Goal: Communication & Community: Participate in discussion

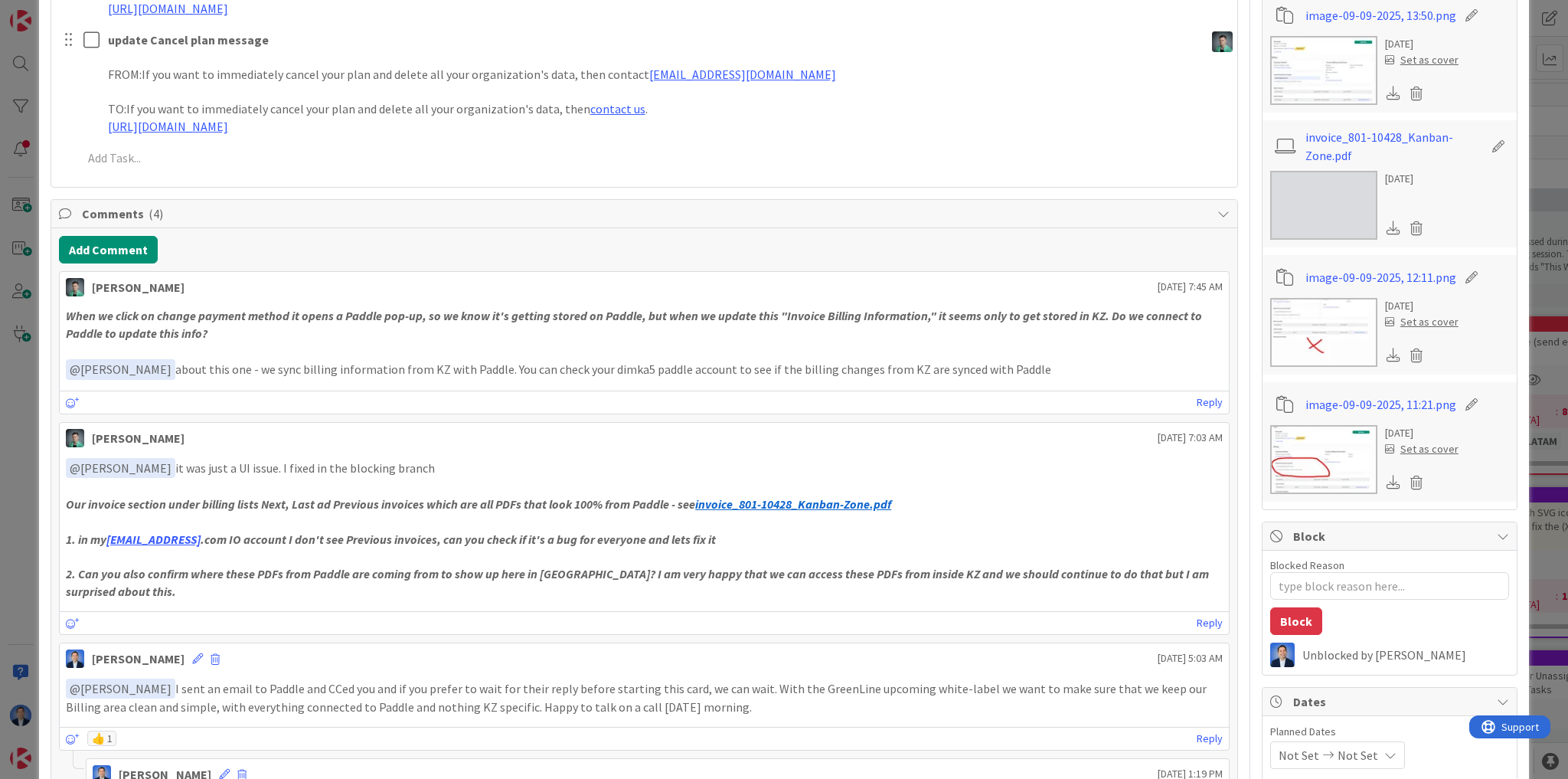
scroll to position [981, 0]
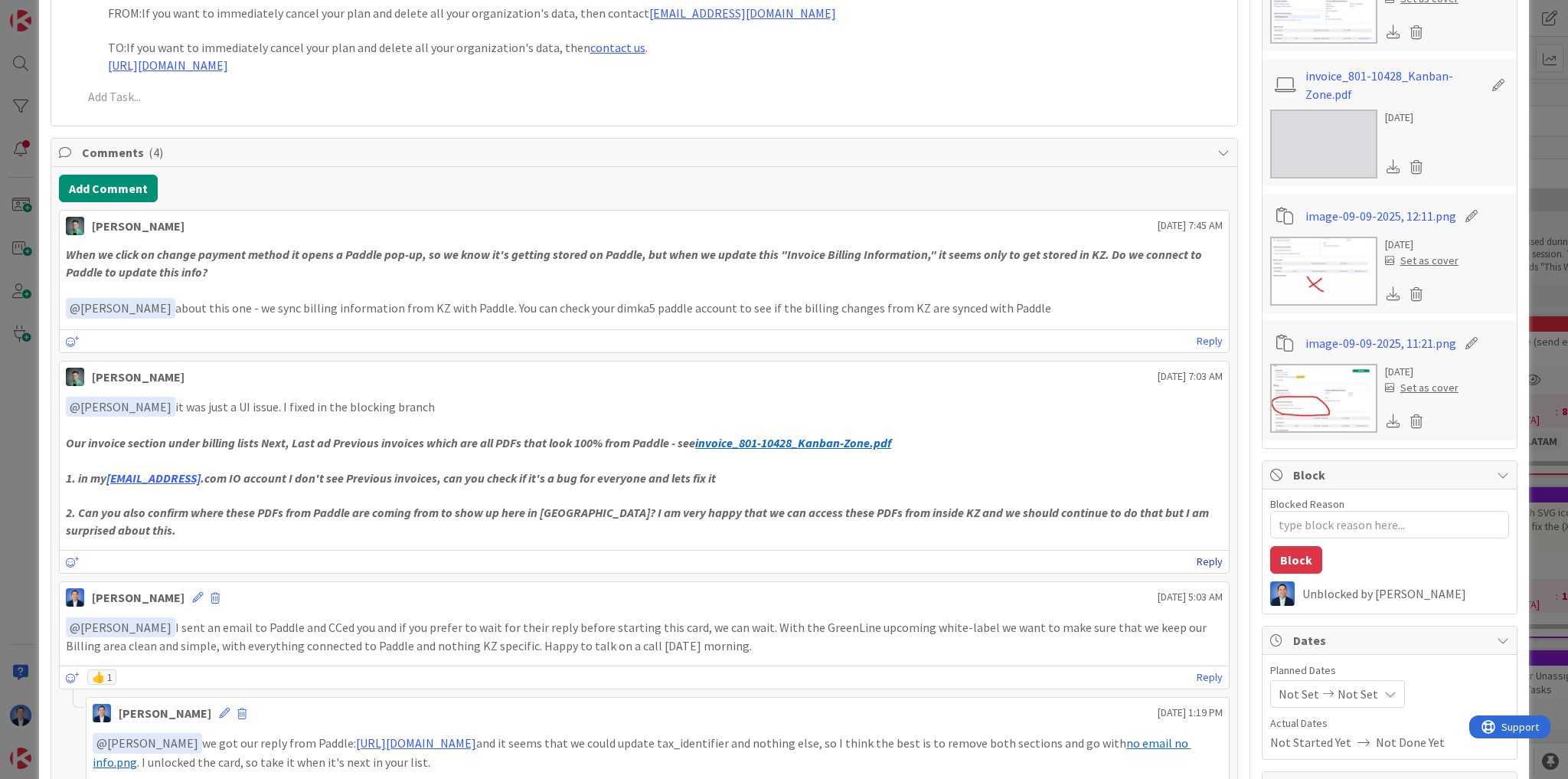
click at [1204, 564] on link "Reply" at bounding box center [1209, 562] width 26 height 19
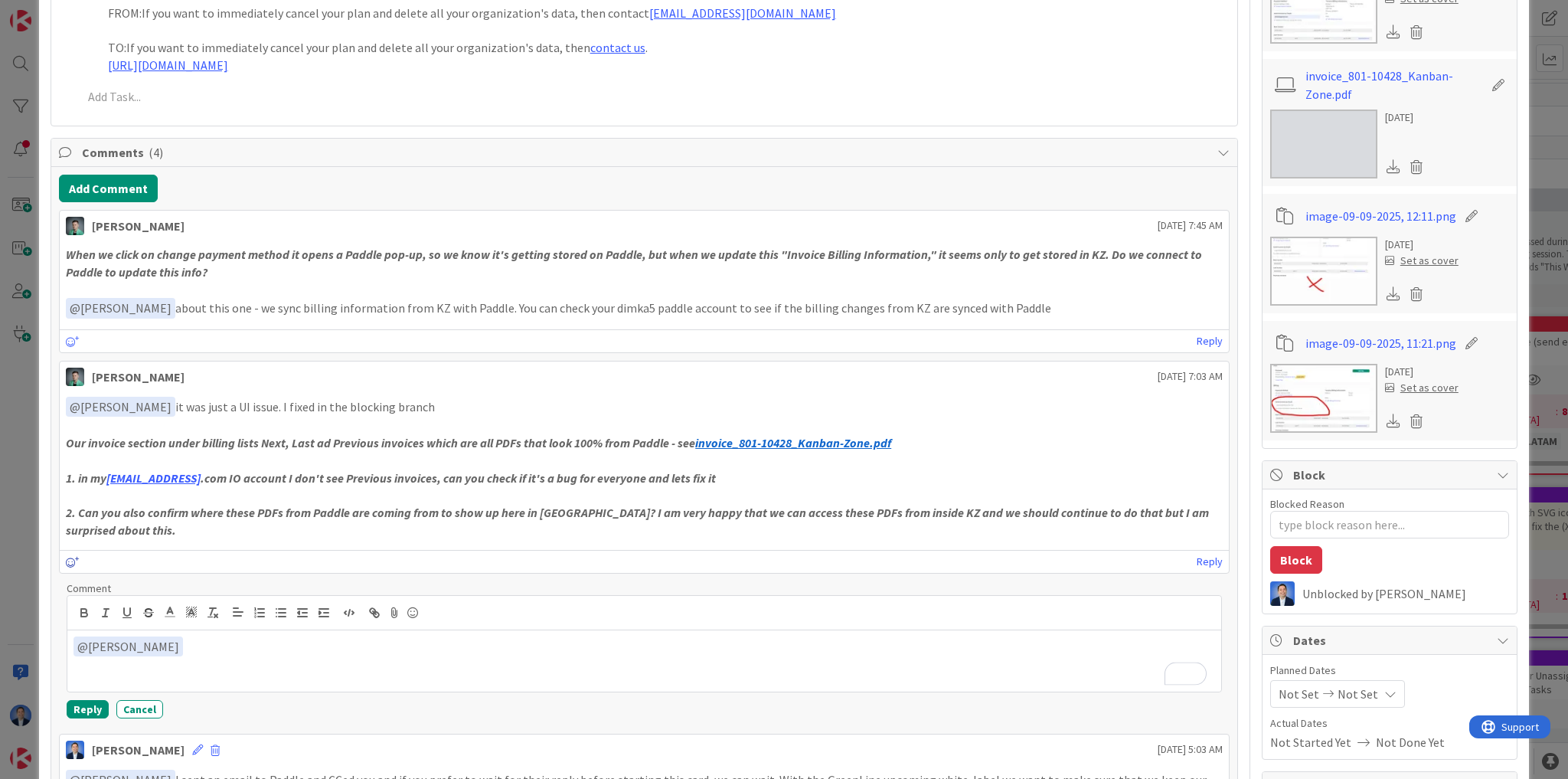
click at [66, 557] on icon at bounding box center [73, 562] width 14 height 11
click at [68, 557] on icon at bounding box center [73, 562] width 14 height 11
click at [69, 562] on icon at bounding box center [73, 562] width 14 height 11
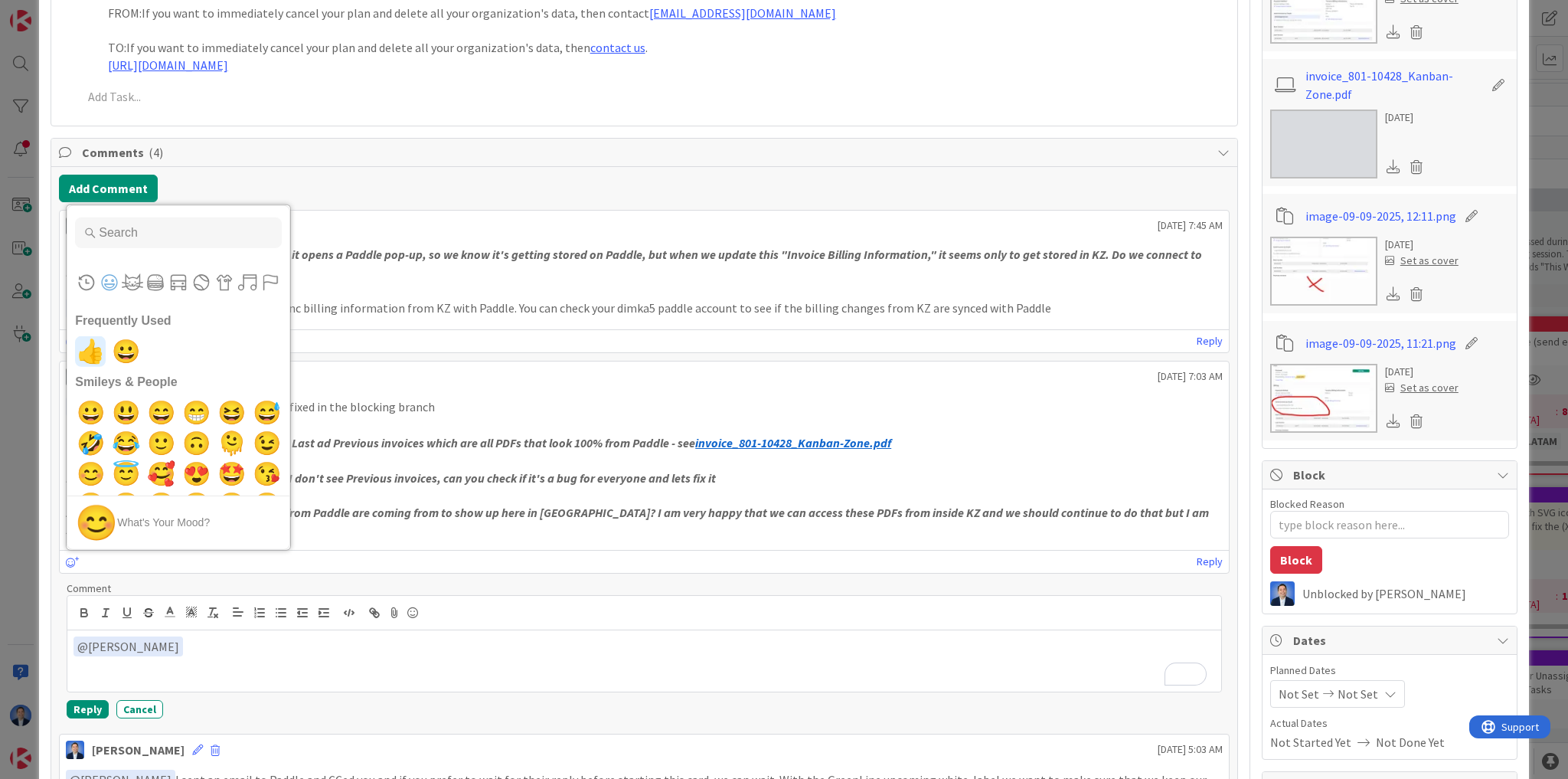
click at [91, 341] on span "👍" at bounding box center [90, 350] width 36 height 30
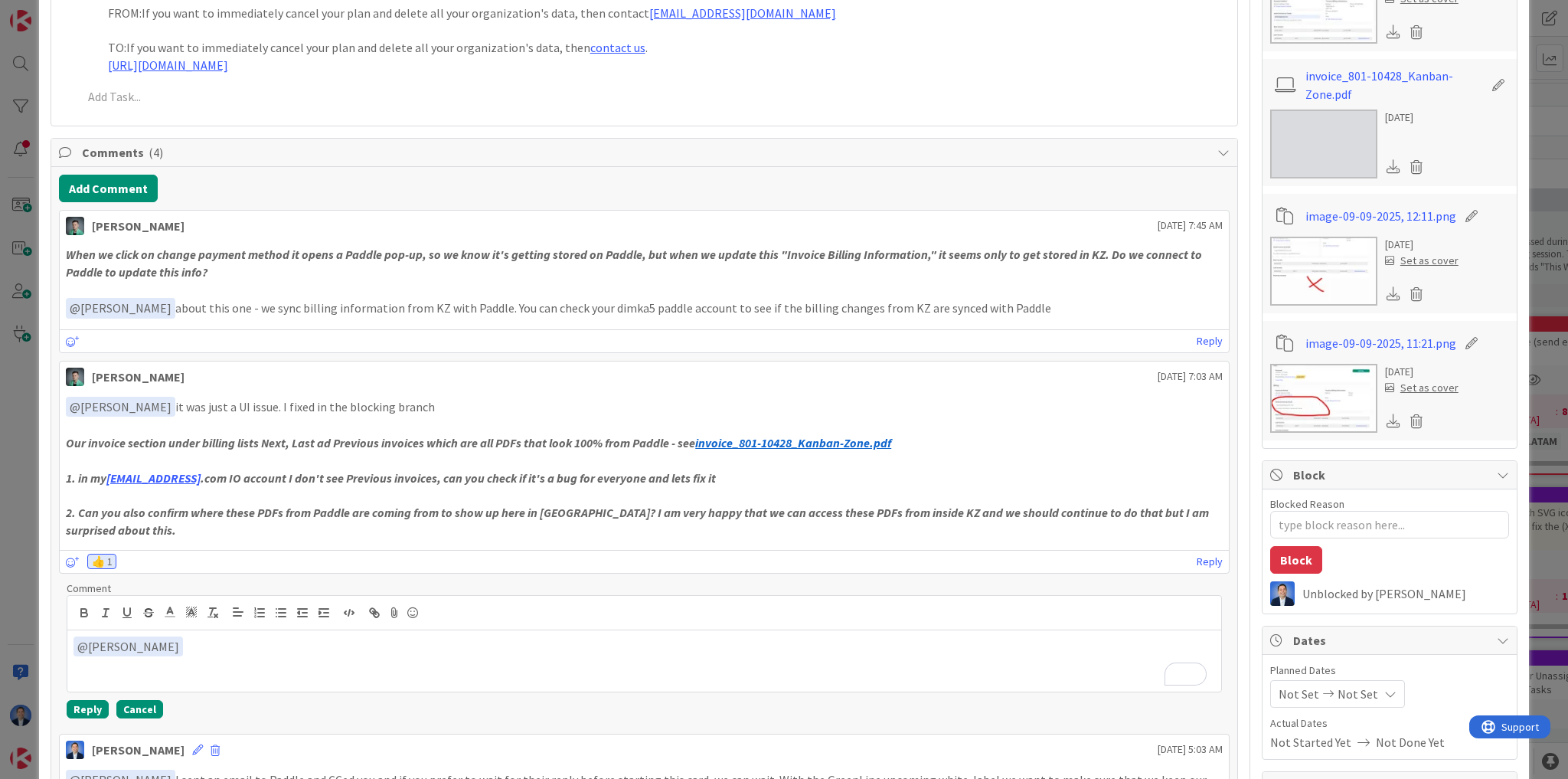
click at [146, 705] on button "Cancel" at bounding box center [140, 709] width 47 height 19
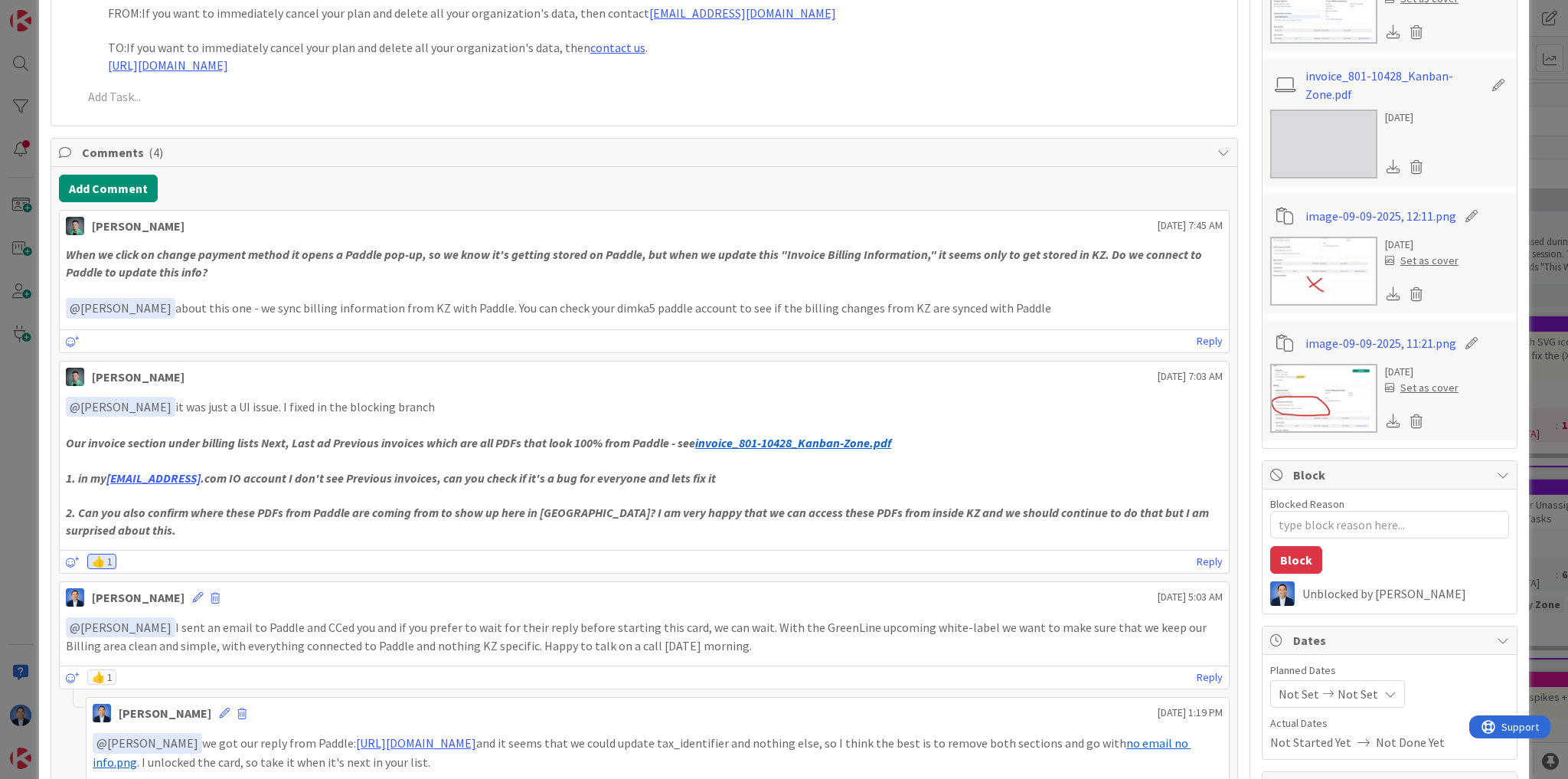
type textarea "x"
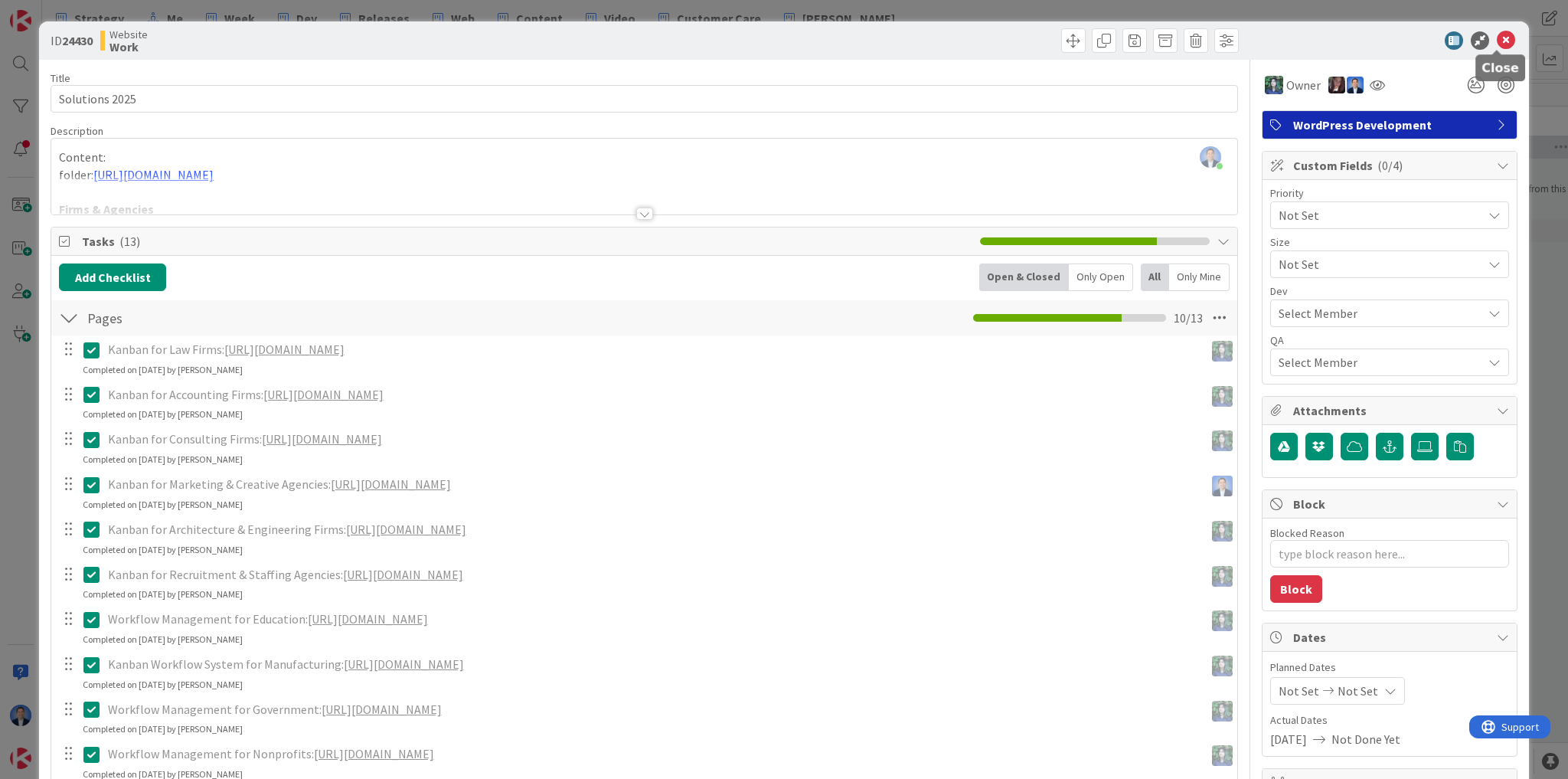
click at [1500, 40] on icon at bounding box center [1506, 40] width 19 height 19
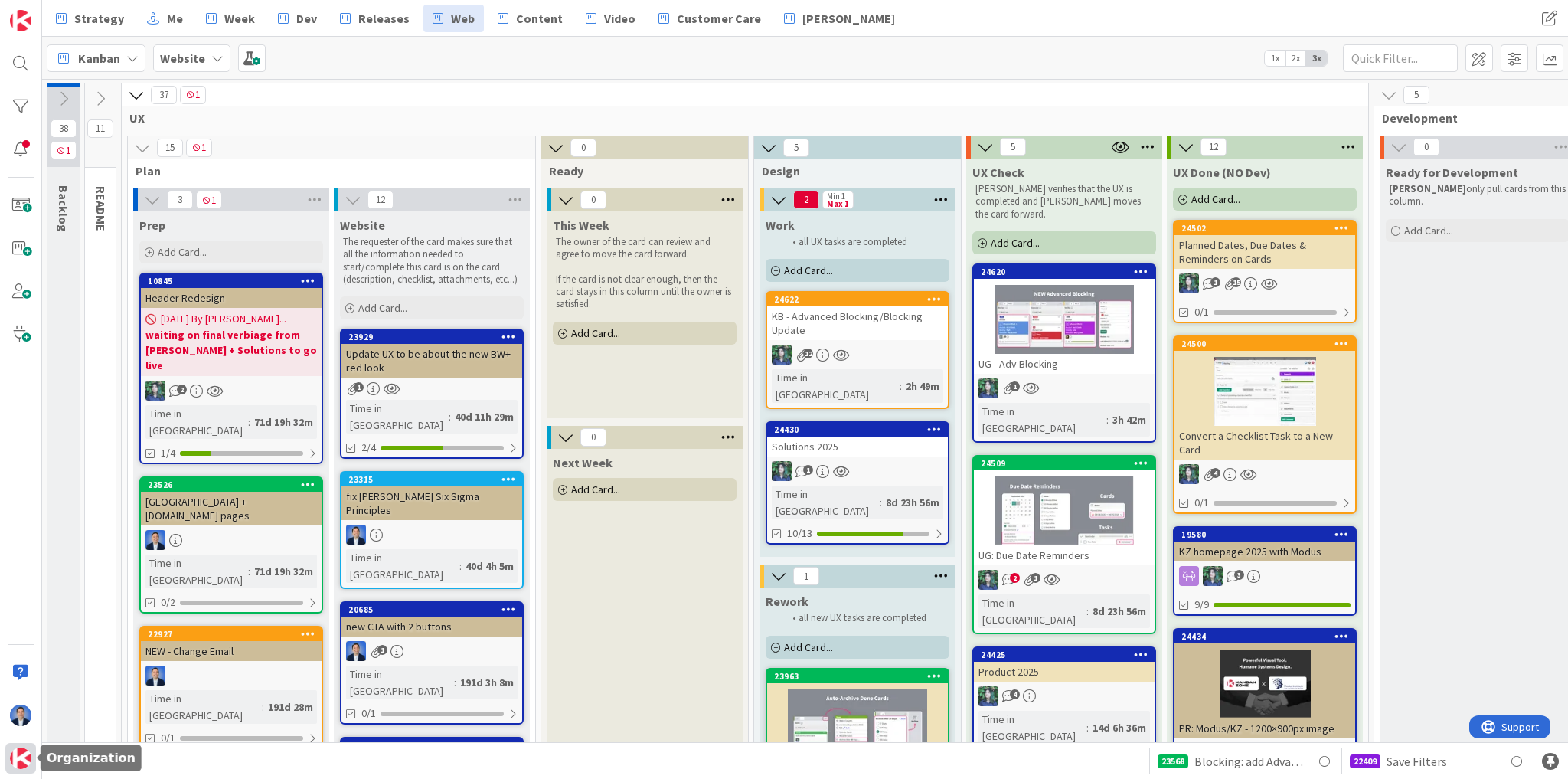
click at [29, 762] on img at bounding box center [21, 758] width 22 height 22
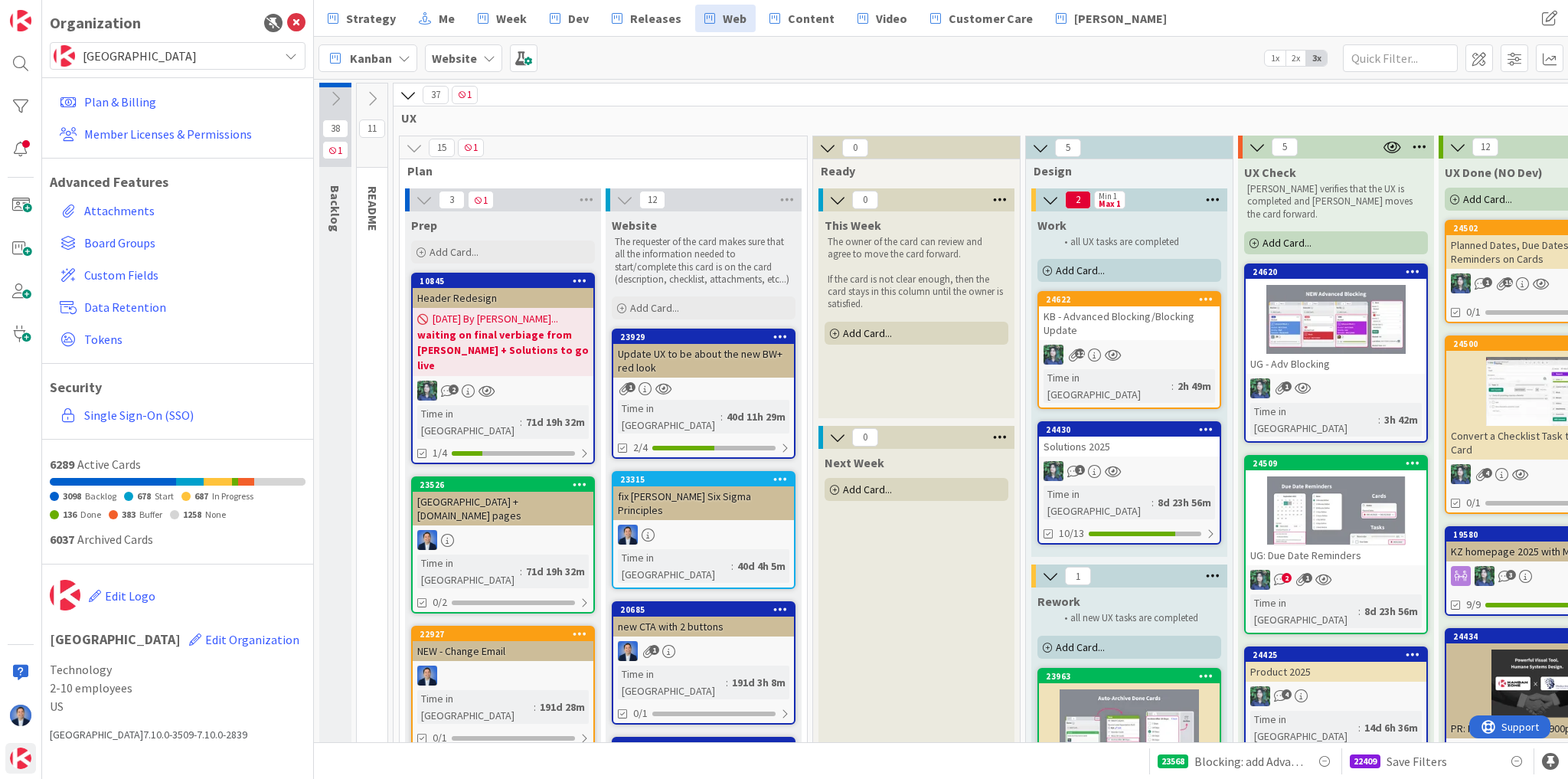
click at [163, 64] on span "[GEOGRAPHIC_DATA]" at bounding box center [177, 56] width 189 height 22
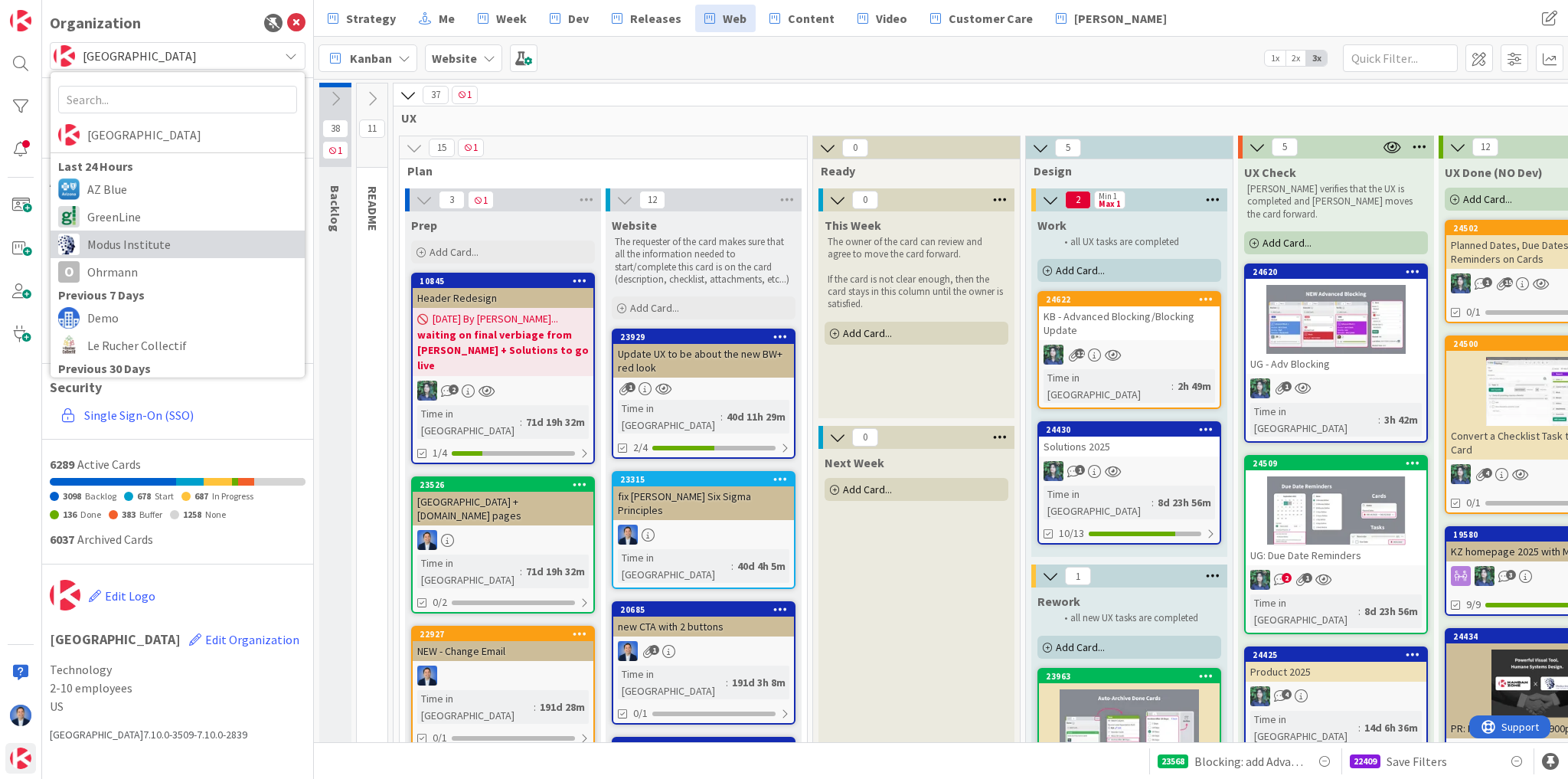
click at [144, 252] on span "Modus Institute" at bounding box center [192, 244] width 209 height 23
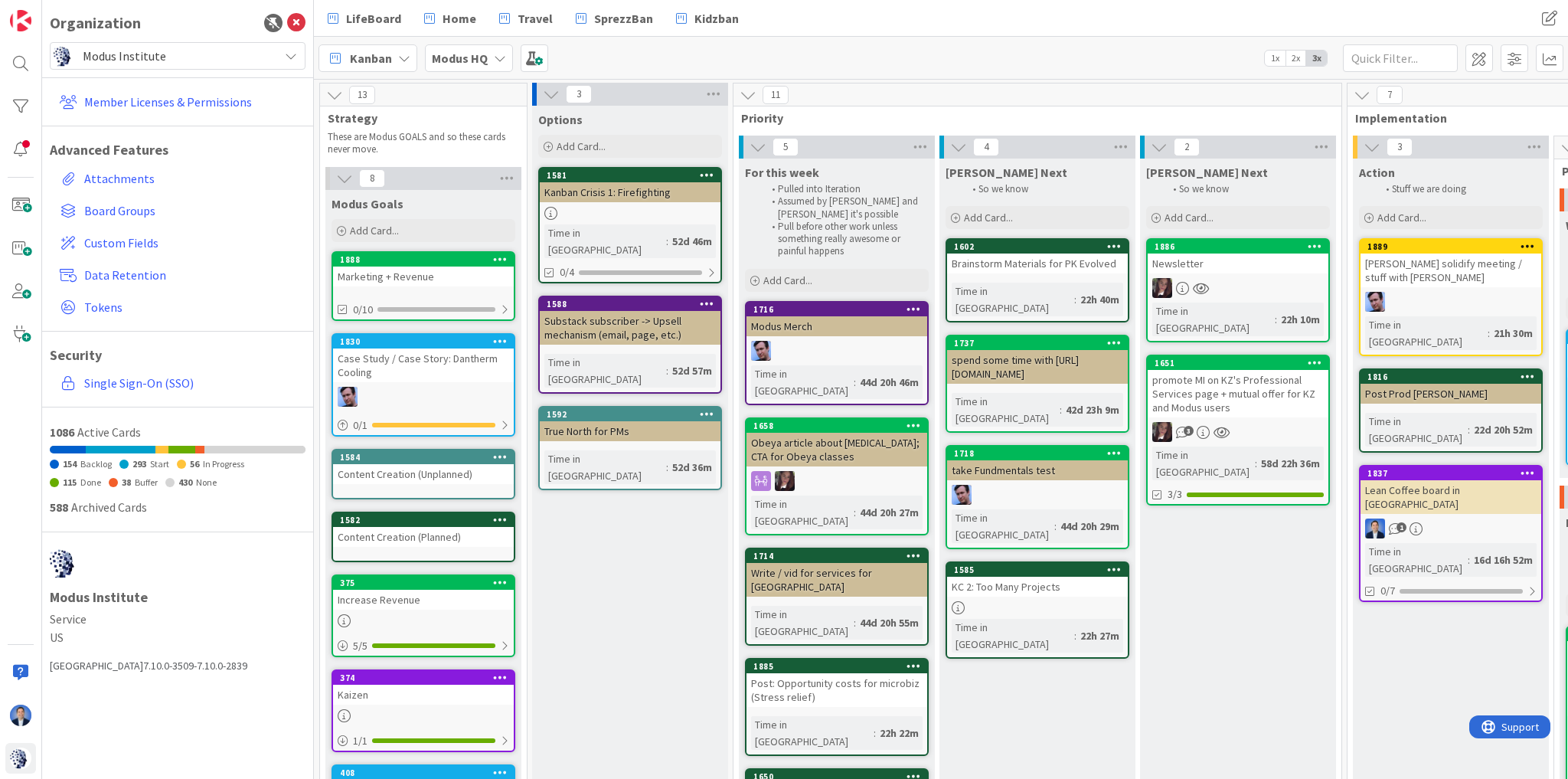
click at [1247, 376] on div "promote MI on KZ's Professional Services page + mutual offer for KZ and Modus u…" at bounding box center [1238, 393] width 181 height 47
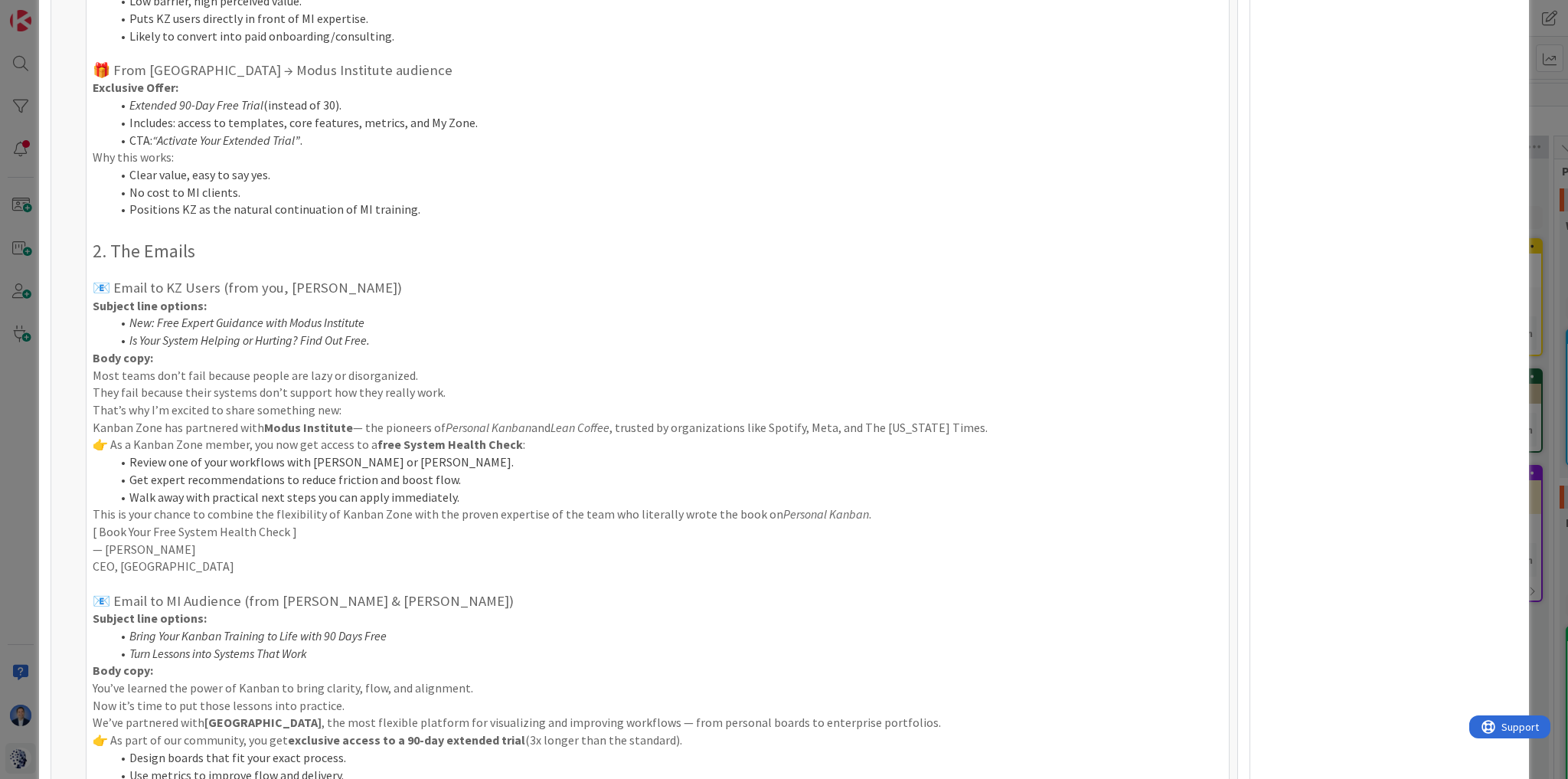
scroll to position [1919, 0]
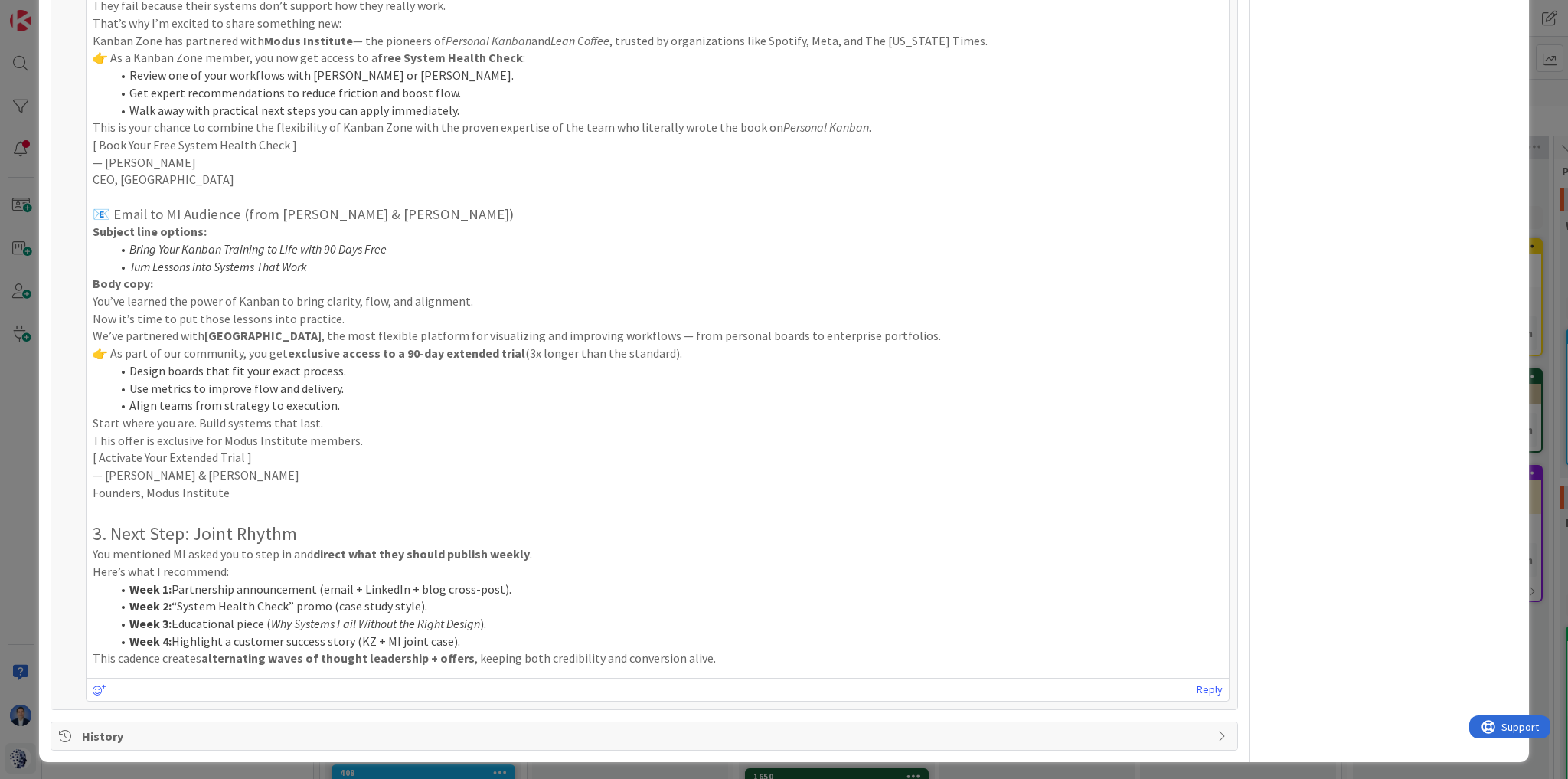
click at [698, 53] on p "👉 As a Kanban Zone member, you now get access to a free System Health Check :" at bounding box center [658, 58] width 1131 height 18
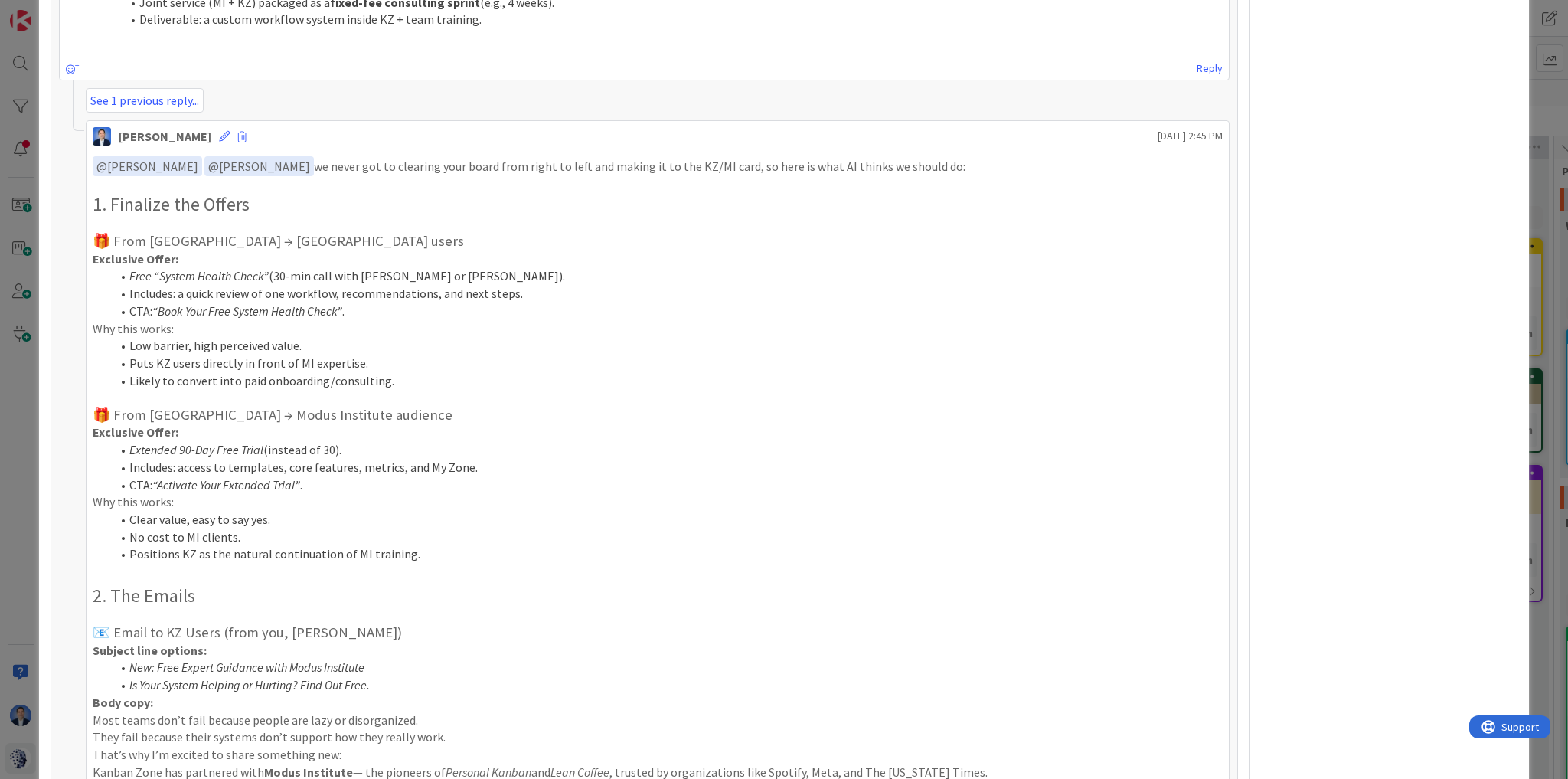
scroll to position [1245, 0]
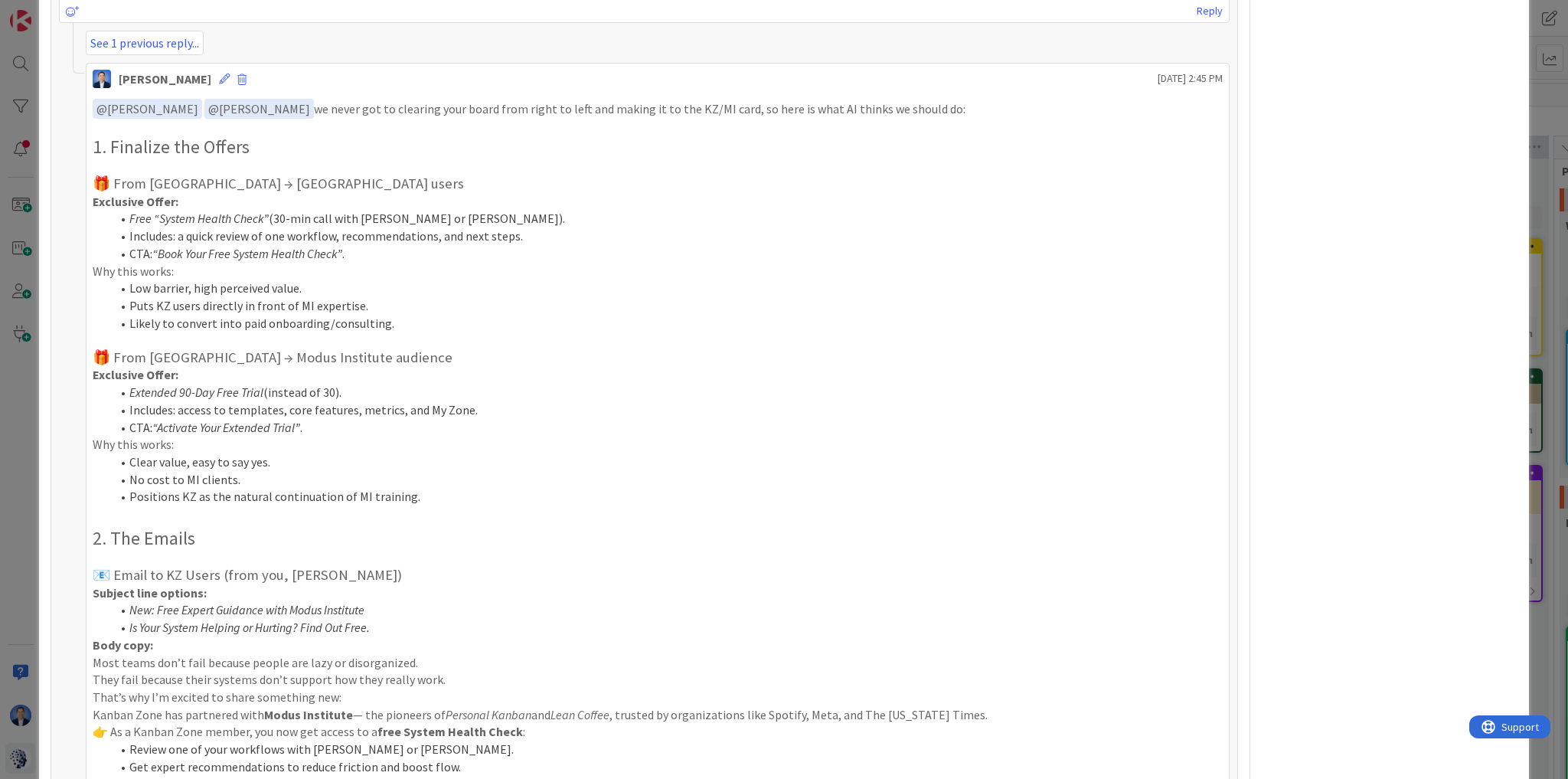
click at [339, 142] on h2 "1. Finalize the Offers" at bounding box center [658, 148] width 1131 height 23
drag, startPoint x: 1092, startPoint y: 73, endPoint x: 1213, endPoint y: 63, distance: 121.4
click at [1213, 64] on div "Dimitri Ponomareff September 17 2025 2:45 PM" at bounding box center [658, 76] width 1142 height 25
copy span "September 17 2025 2:45 PM"
click at [275, 213] on li "Free “System Health Check” (30-min call with Jim or Tonianne)." at bounding box center [667, 218] width 1112 height 18
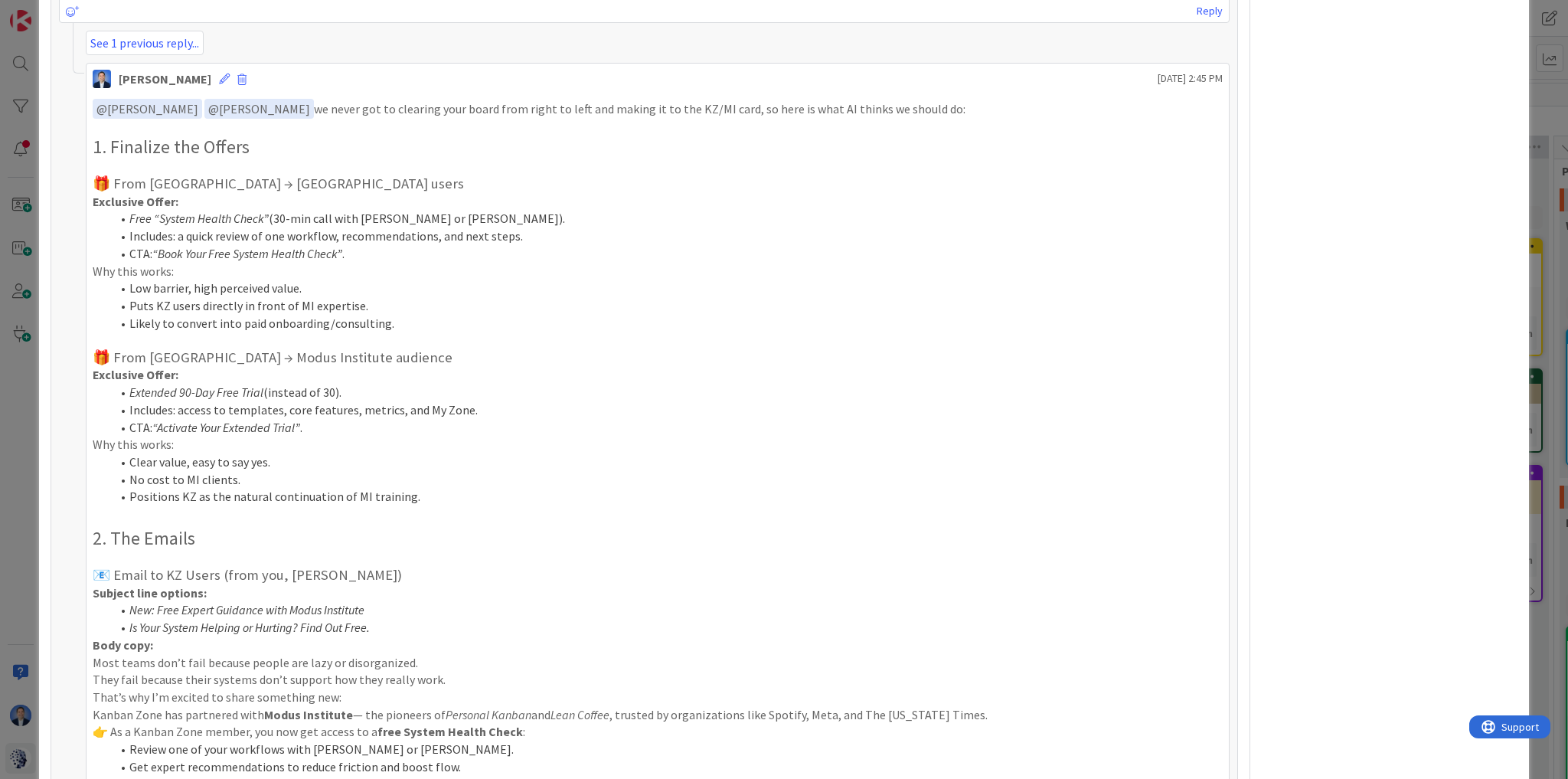
click at [270, 213] on li "Free “System Health Check” (30-min call with Jim or Tonianne)." at bounding box center [667, 218] width 1112 height 18
drag, startPoint x: 269, startPoint y: 211, endPoint x: 483, endPoint y: 214, distance: 214.0
click at [483, 214] on li "Free “System Health Check” (30-min call with Jim or Tonianne)." at bounding box center [667, 218] width 1112 height 18
drag, startPoint x: 128, startPoint y: 213, endPoint x: 492, endPoint y: 207, distance: 364.0
click at [492, 210] on li "Free “System Health Check” (30-min call with Jim or Tonianne)." at bounding box center [667, 218] width 1112 height 18
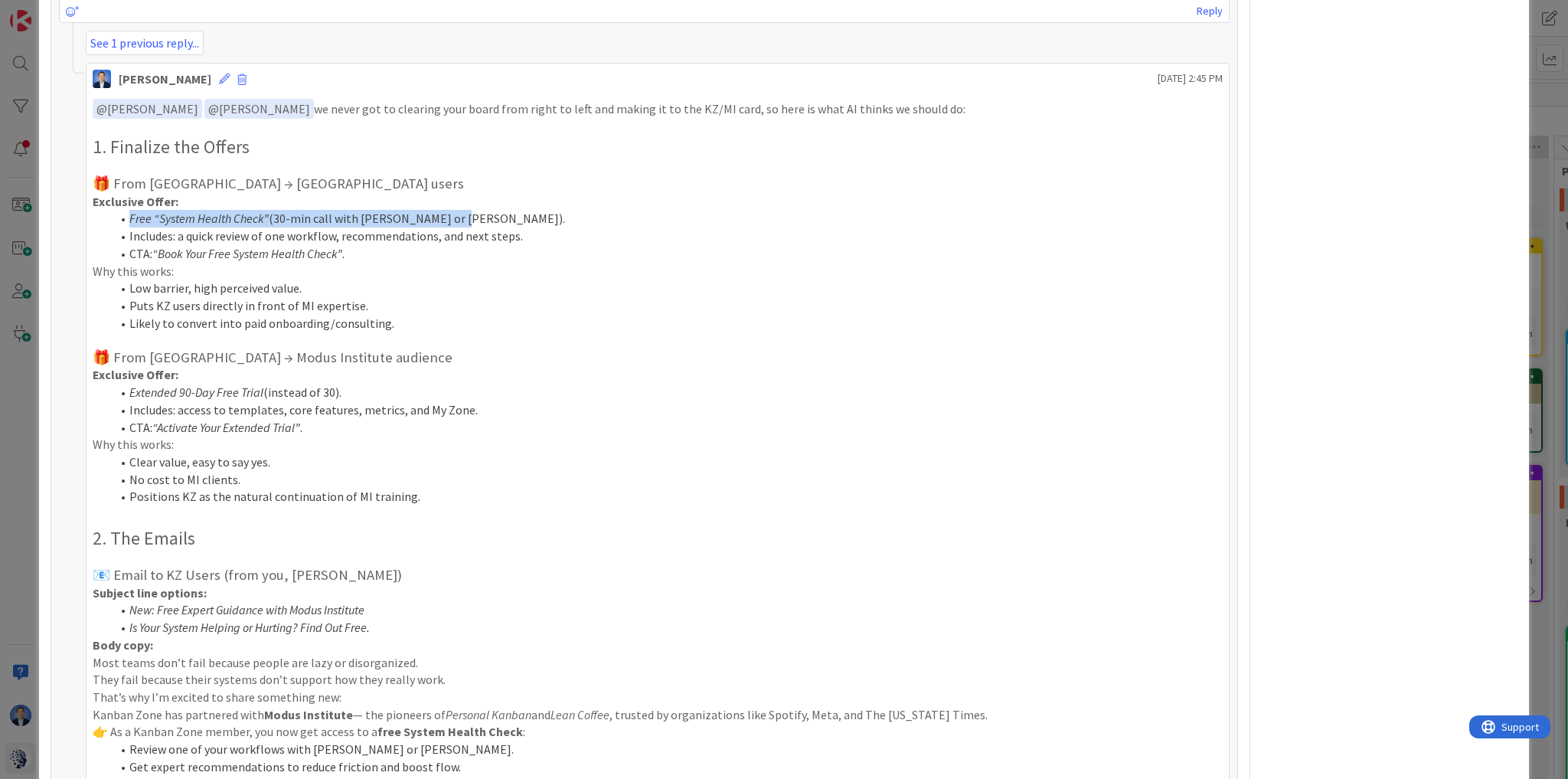
copy li "Free “System Health Check” (30-min call with Jim or Tonianne)."
click at [559, 158] on h3 at bounding box center [658, 166] width 1131 height 17
click at [41, 439] on div "ID 1651 Modus HQ Toni Next Title 83 / 128 promote MI on KZ's Professional Servi…" at bounding box center [784, 106] width 1490 height 2660
drag, startPoint x: 19, startPoint y: 579, endPoint x: 26, endPoint y: 588, distance: 11.4
click at [19, 577] on div "ID 1651 Modus HQ Toni Next Title 83 / 128 promote MI on KZ's Professional Servi…" at bounding box center [784, 390] width 1568 height 779
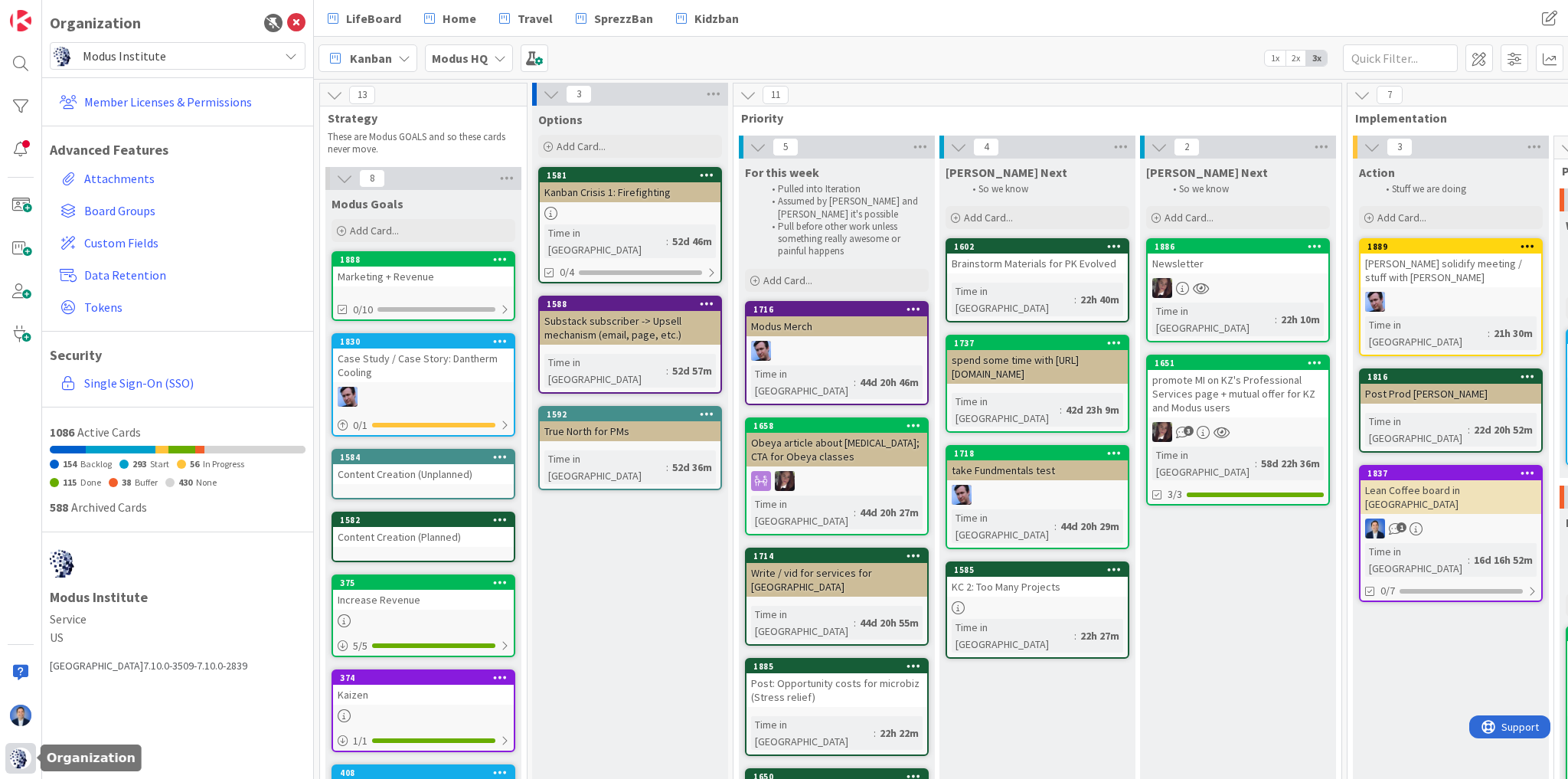
click at [16, 757] on img at bounding box center [21, 758] width 22 height 22
click at [125, 56] on span "Modus Institute" at bounding box center [177, 56] width 189 height 22
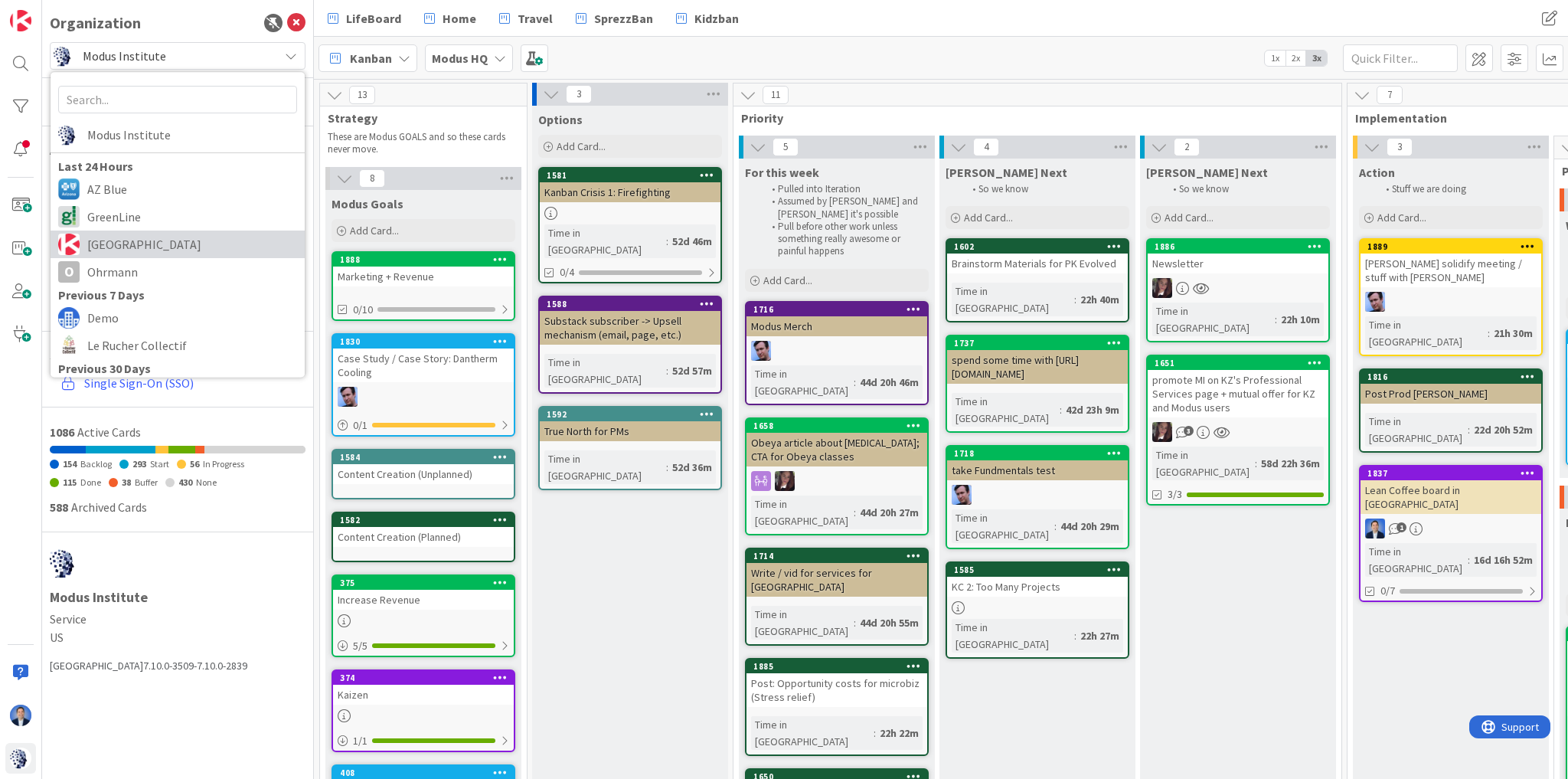
click at [134, 248] on span "[GEOGRAPHIC_DATA]" at bounding box center [192, 244] width 209 height 23
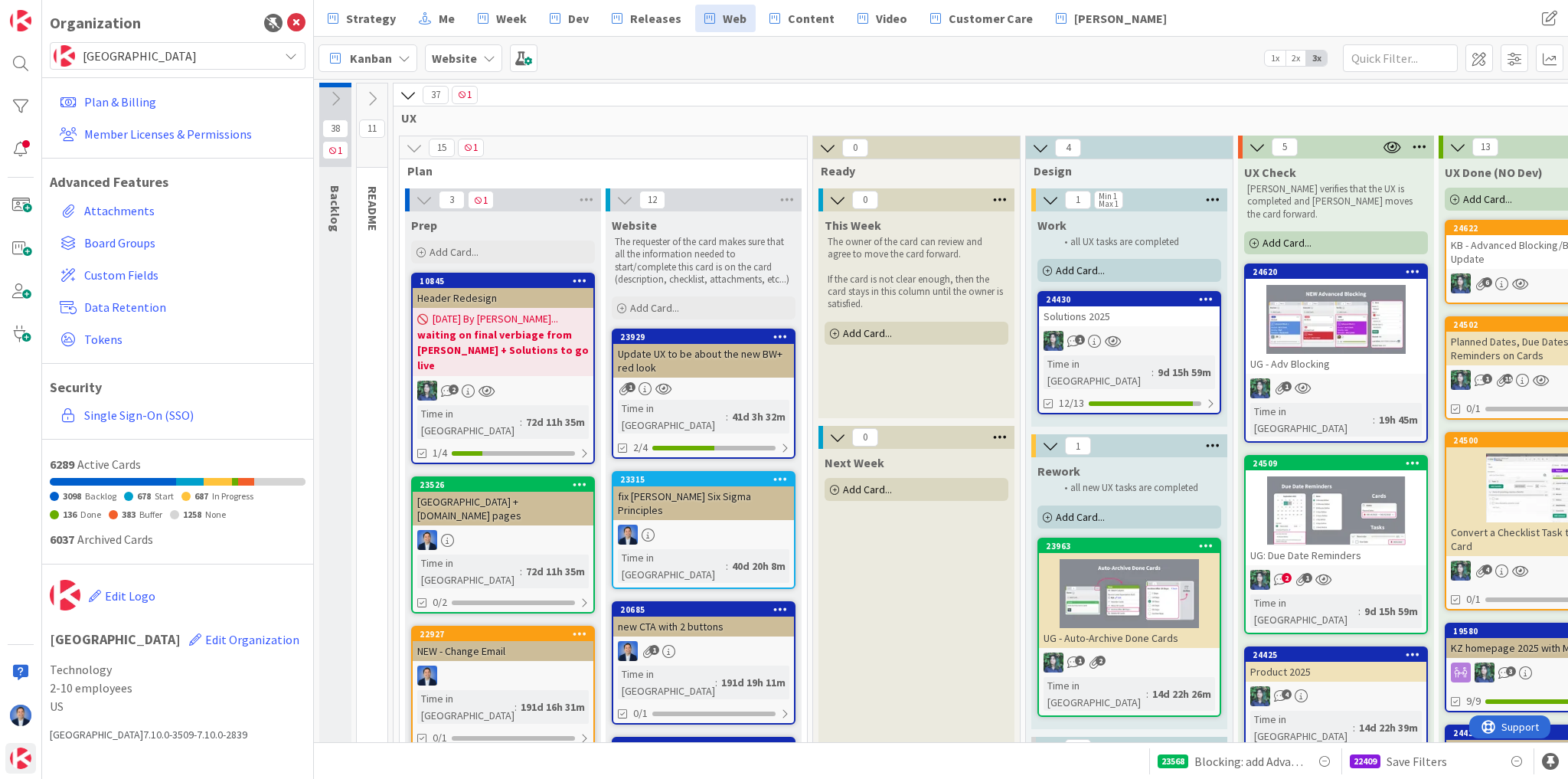
click at [412, 89] on icon at bounding box center [408, 94] width 17 height 17
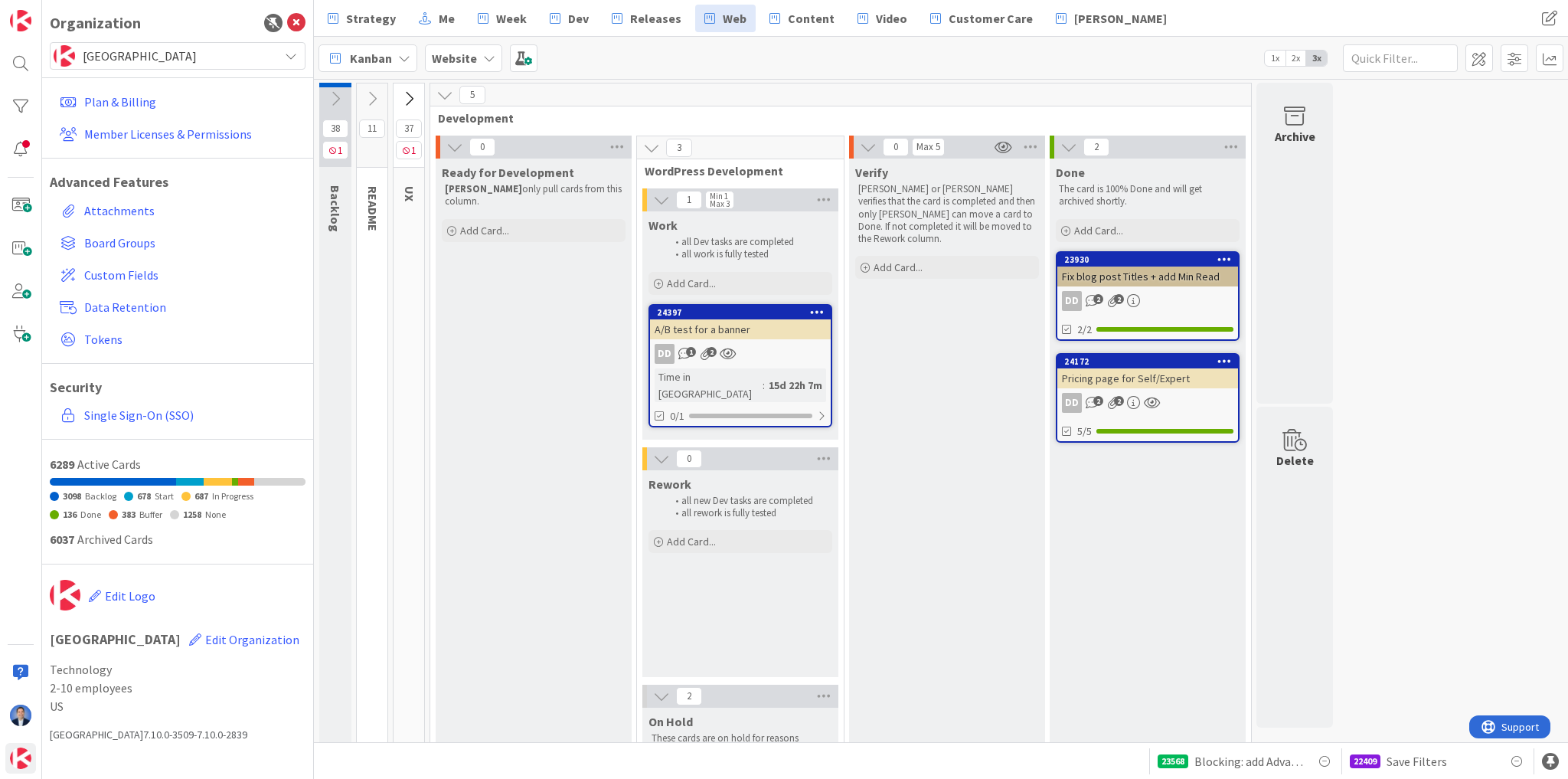
click at [414, 93] on icon at bounding box center [408, 98] width 17 height 17
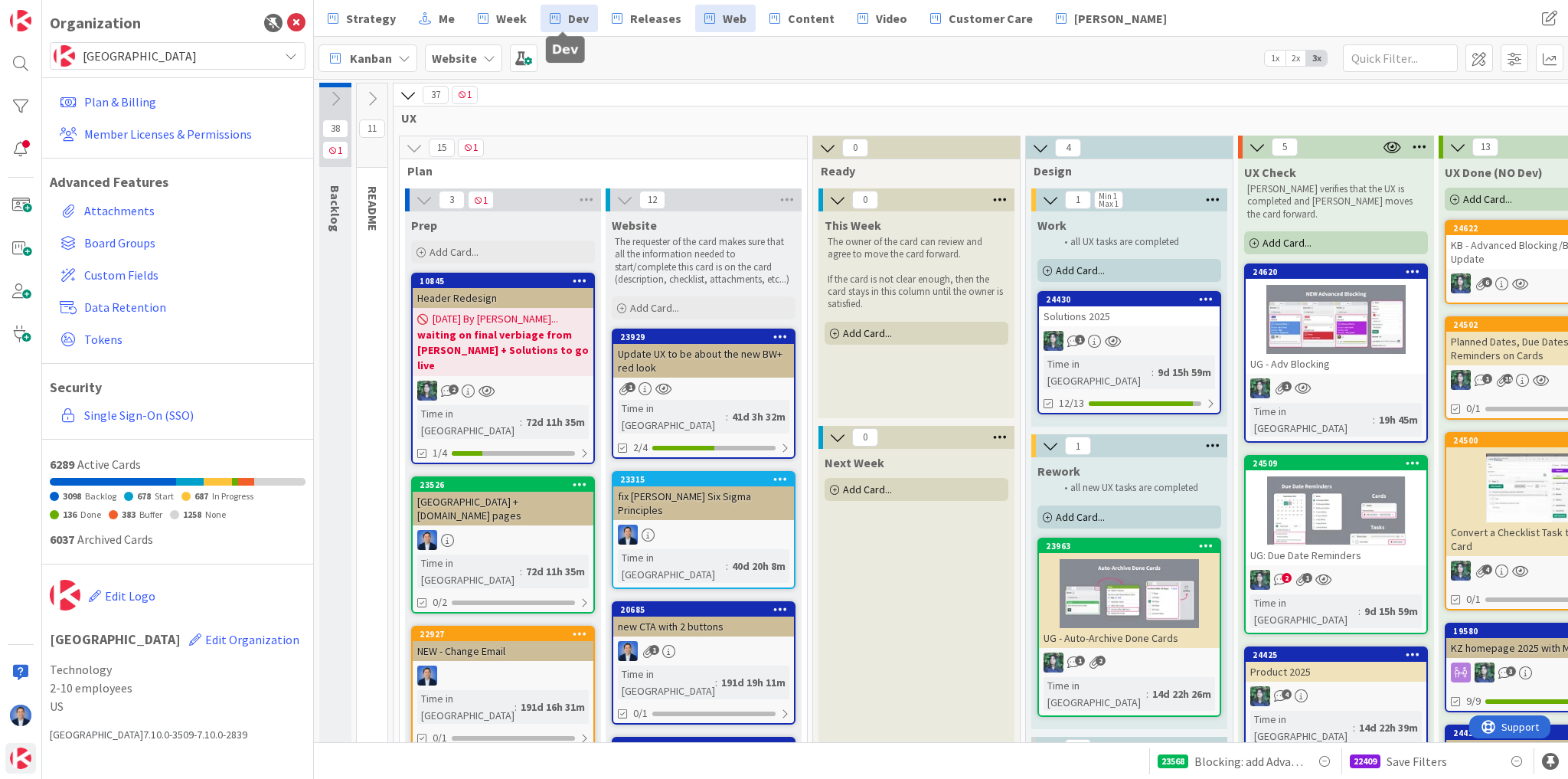
click at [550, 12] on icon at bounding box center [554, 19] width 11 height 20
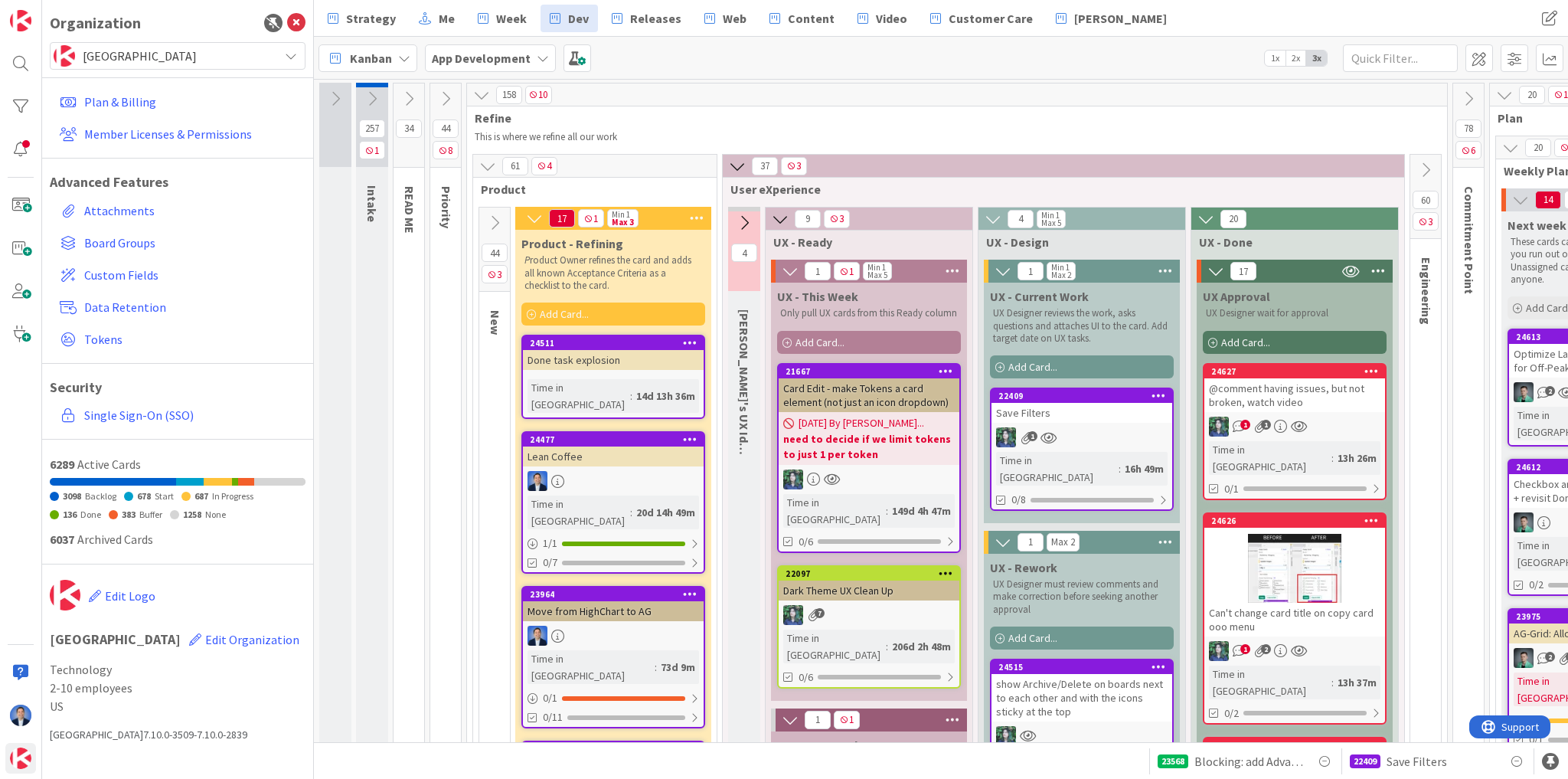
click at [485, 94] on icon at bounding box center [481, 94] width 17 height 17
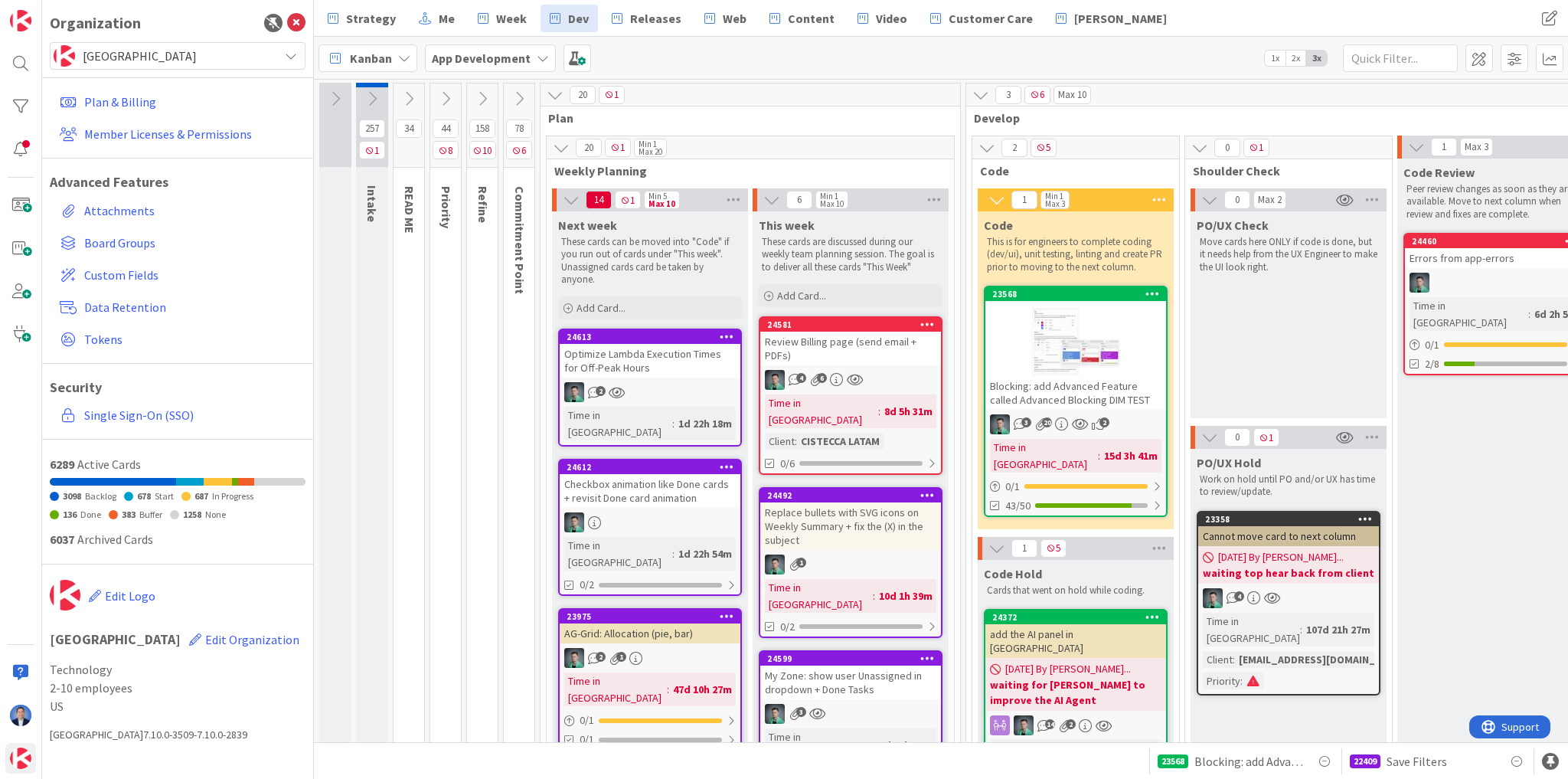
click at [1083, 381] on div "Blocking: add Advanced Feature called Advanced Blocking DIM TEST" at bounding box center [1075, 392] width 181 height 33
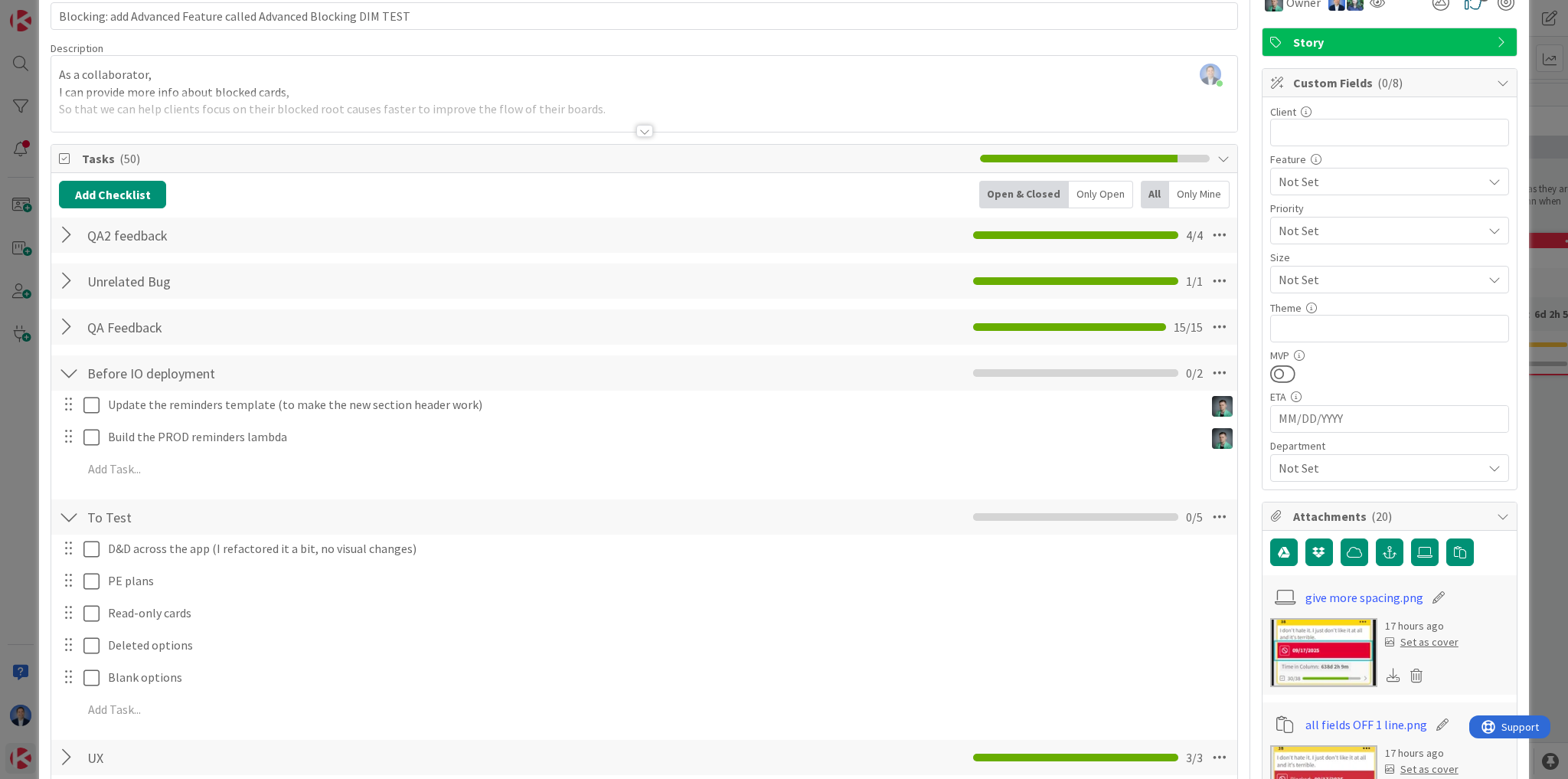
scroll to position [61, 0]
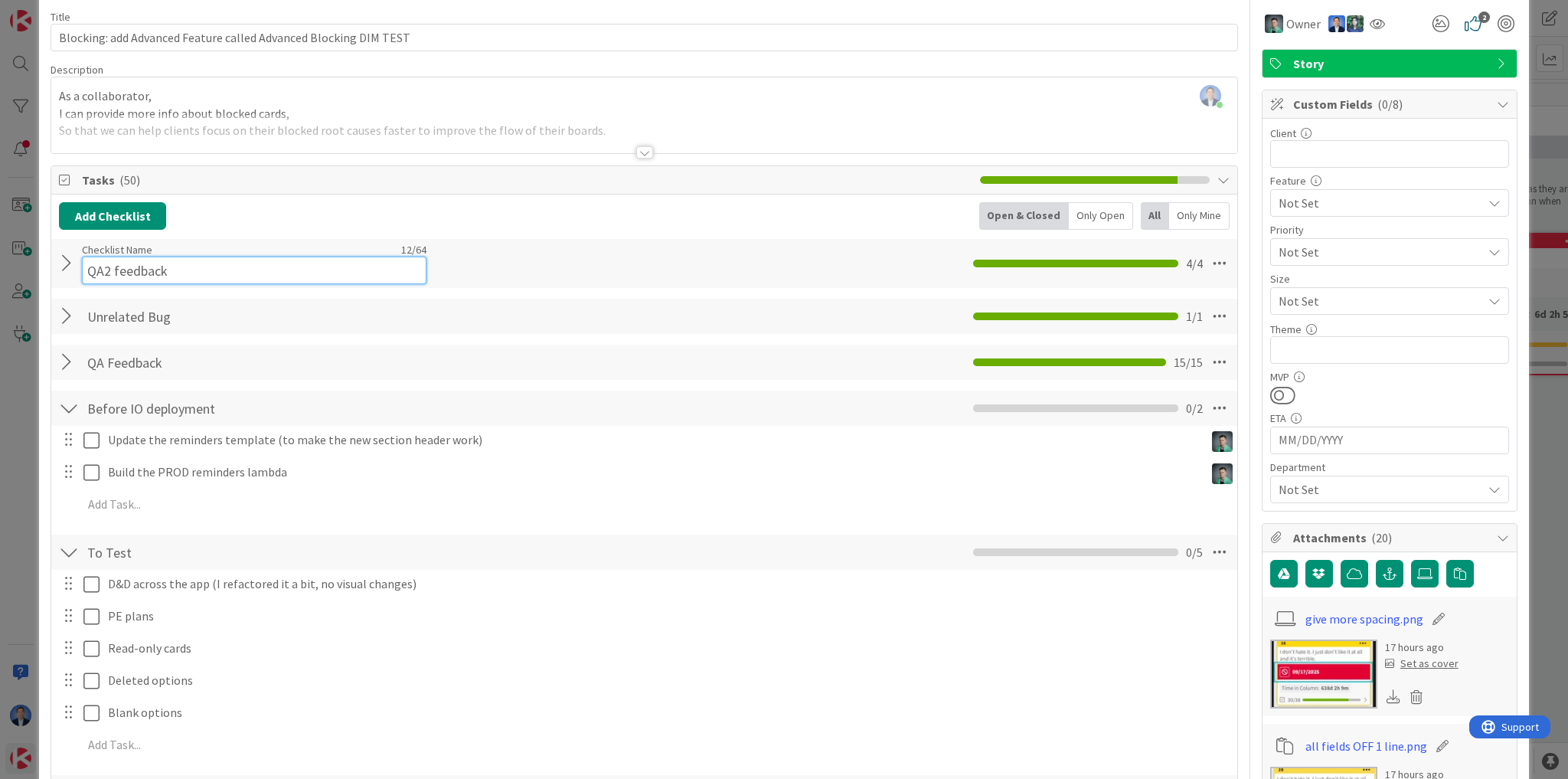
click at [196, 249] on div "Checklist Name 12 / 64 QA2 feedback" at bounding box center [254, 264] width 344 height 41
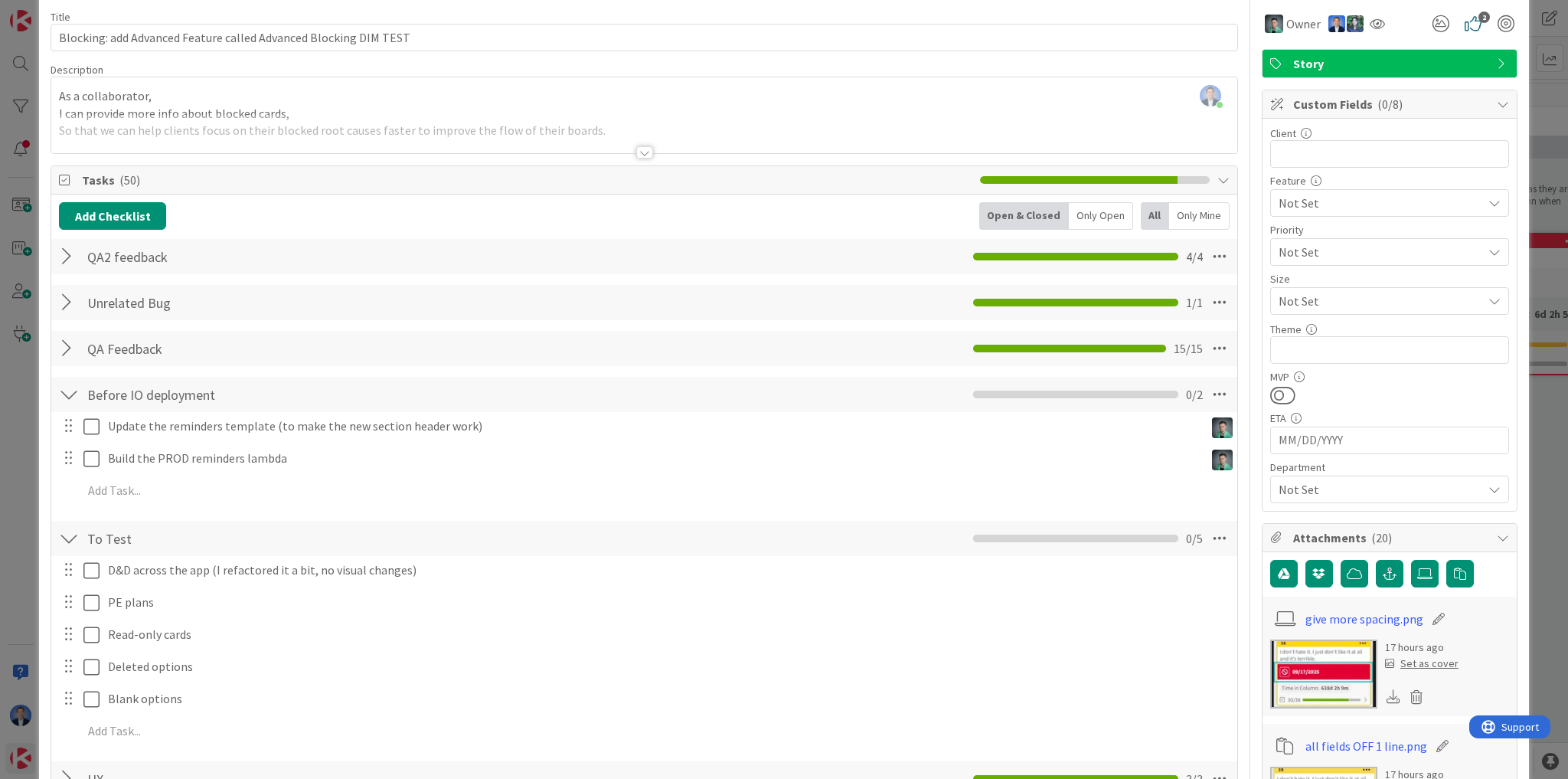
click at [67, 263] on div at bounding box center [69, 257] width 20 height 28
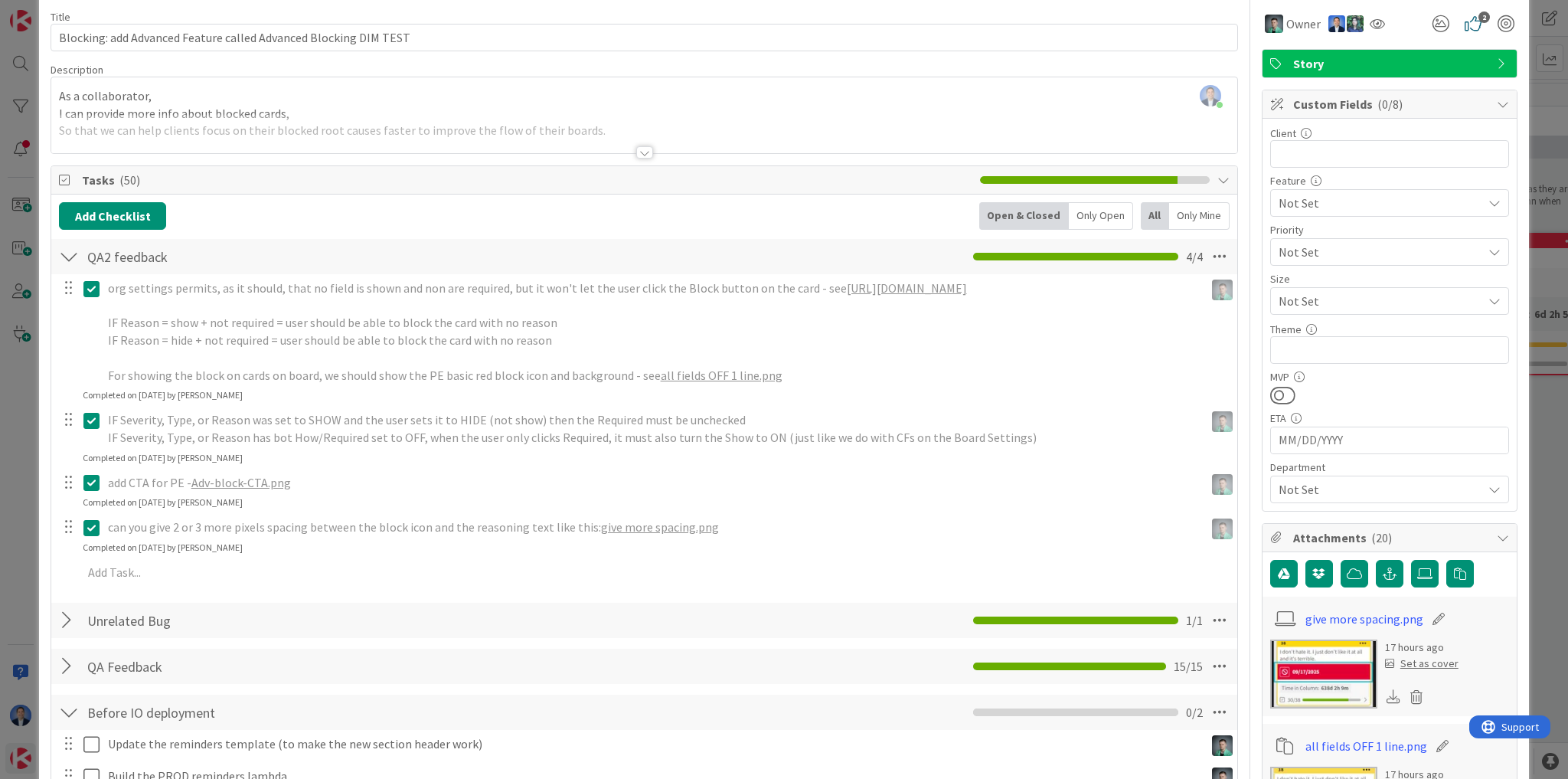
click at [664, 531] on span "give more spacing.png" at bounding box center [660, 527] width 118 height 16
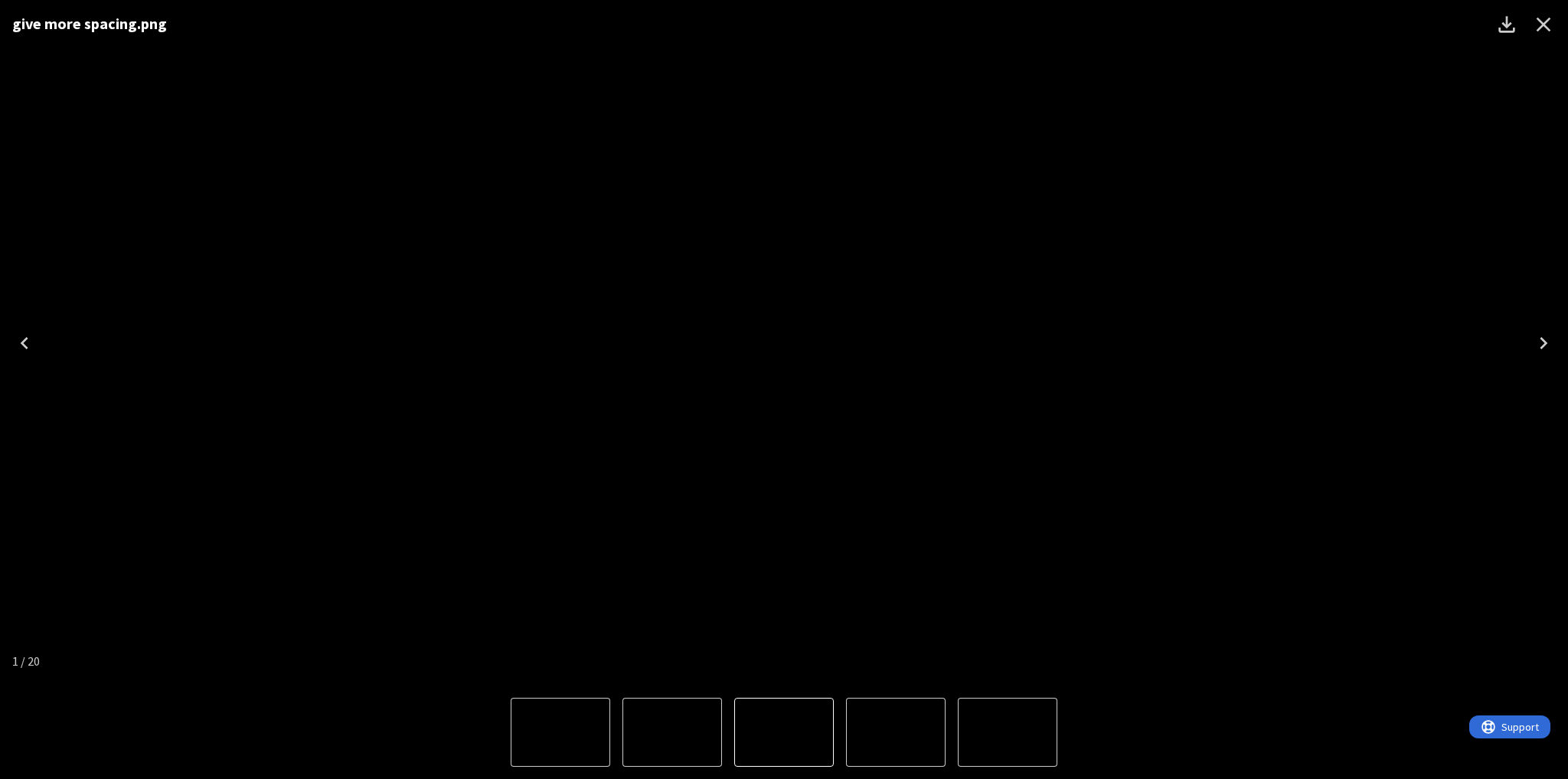
click at [1546, 20] on icon "Close" at bounding box center [1543, 25] width 15 height 15
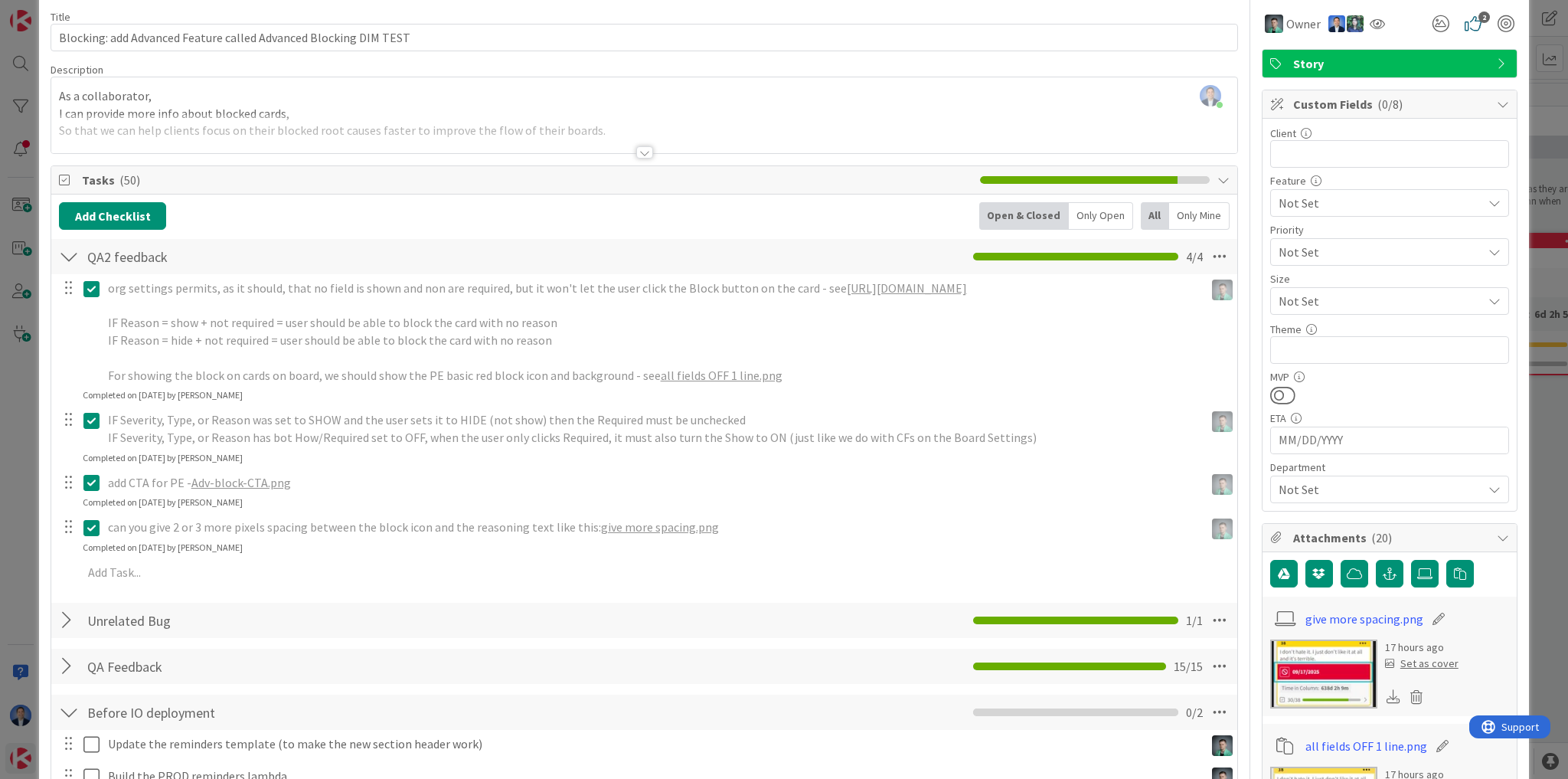
type textarea "x"
click at [28, 453] on div "ID 23568 App Development Code Title 64 / 128 Blocking: add Advanced Feature cal…" at bounding box center [784, 390] width 1568 height 779
